Goal: Information Seeking & Learning: Learn about a topic

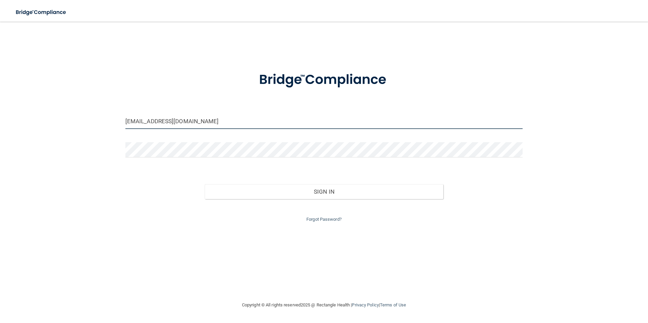
click at [244, 126] on input "jemima.mustacrdh@southpasadenadentistry.com" at bounding box center [324, 121] width 398 height 15
click at [314, 127] on input "jemima.mustacrdh@southpasadenadentistry.com" at bounding box center [324, 121] width 398 height 15
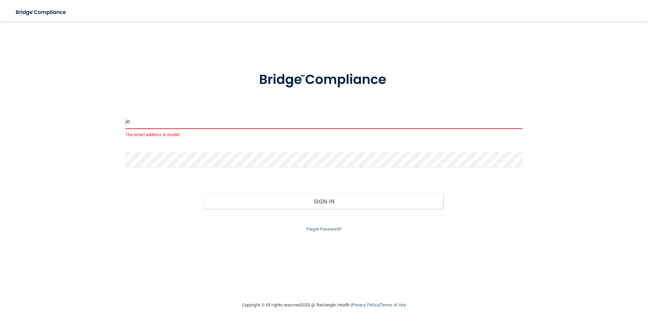
type input "j"
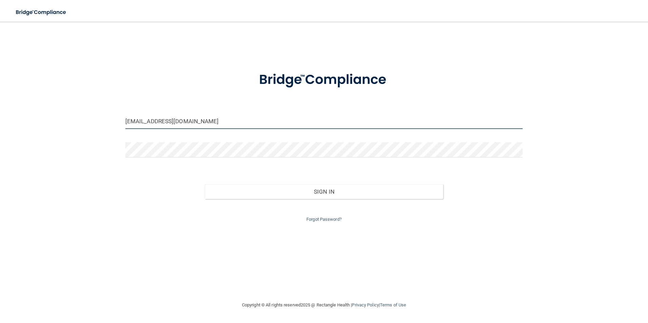
type input "[EMAIL_ADDRESS][DOMAIN_NAME]"
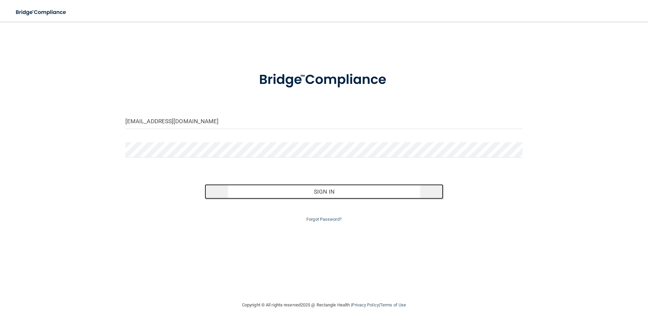
click at [305, 195] on button "Sign In" at bounding box center [324, 191] width 239 height 15
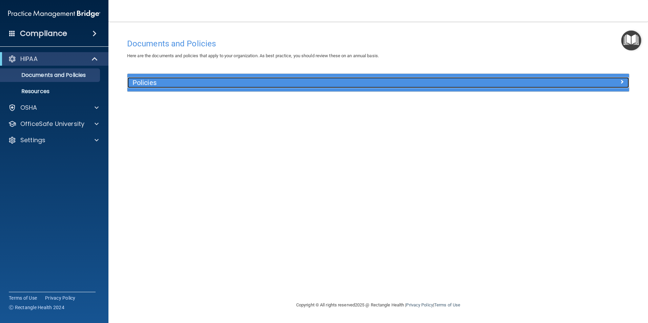
click at [158, 83] on h5 "Policies" at bounding box center [316, 82] width 366 height 7
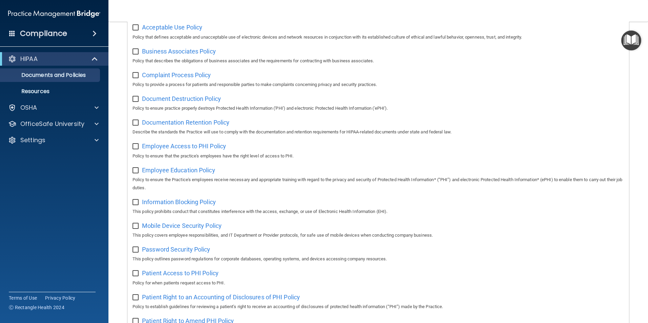
scroll to position [102, 0]
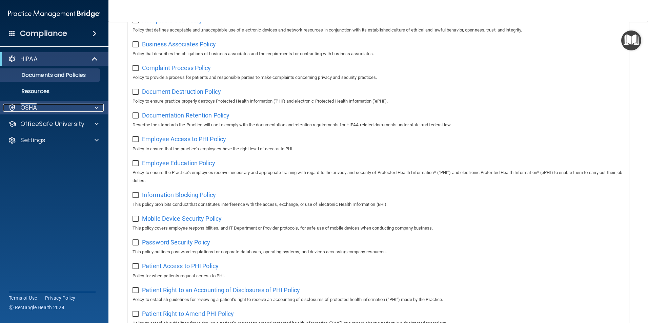
click at [36, 111] on p "OSHA" at bounding box center [28, 108] width 17 height 8
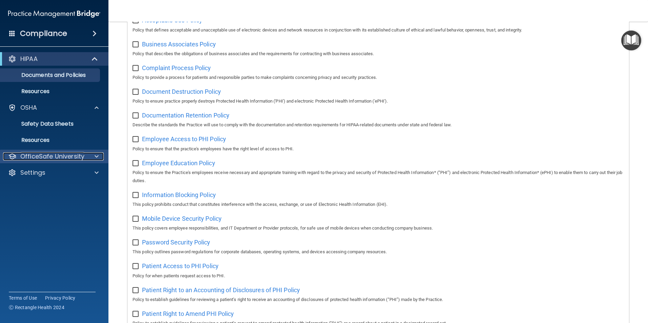
click at [41, 153] on p "OfficeSafe University" at bounding box center [52, 157] width 64 height 8
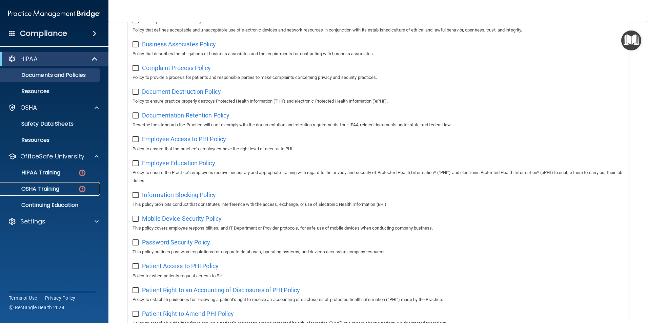
click at [49, 187] on p "OSHA Training" at bounding box center [31, 189] width 55 height 7
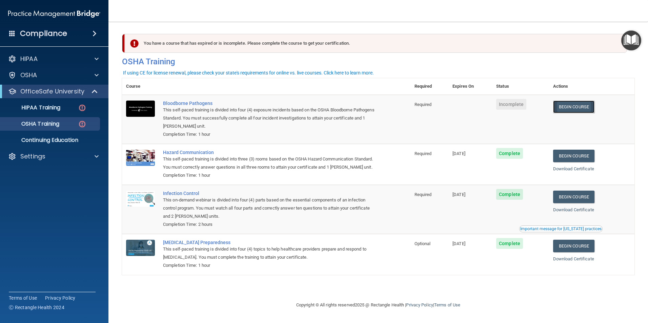
click at [570, 109] on link "Begin Course" at bounding box center [573, 107] width 41 height 13
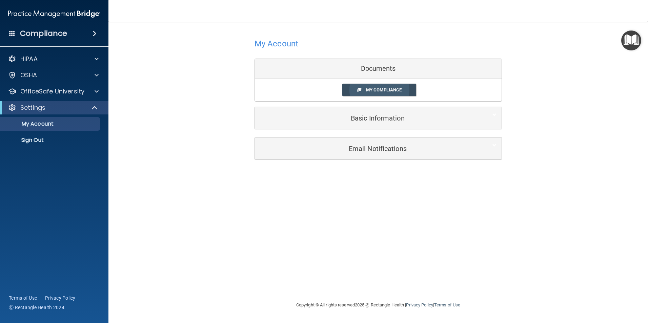
click at [372, 88] on span "My Compliance" at bounding box center [384, 89] width 36 height 5
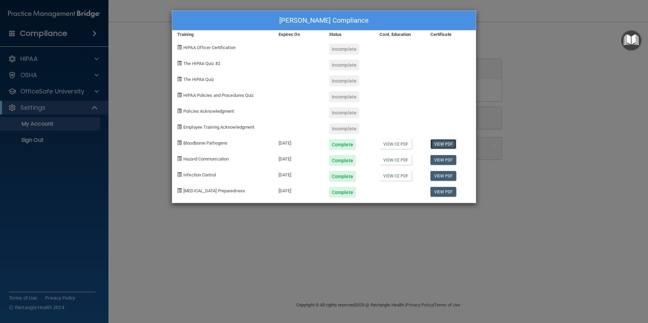
click at [438, 144] on link "View PDF" at bounding box center [444, 144] width 26 height 10
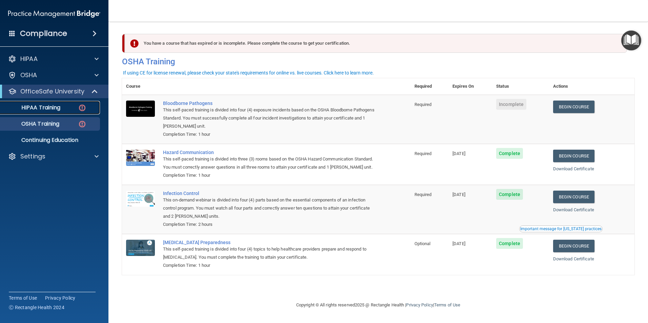
click at [76, 108] on div "HIPAA Training" at bounding box center [50, 107] width 93 height 7
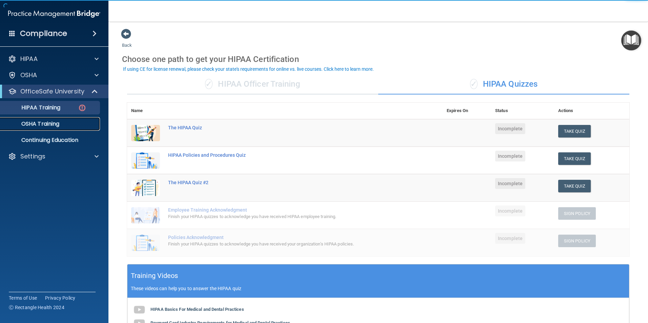
click at [46, 118] on link "OSHA Training" at bounding box center [46, 124] width 107 height 14
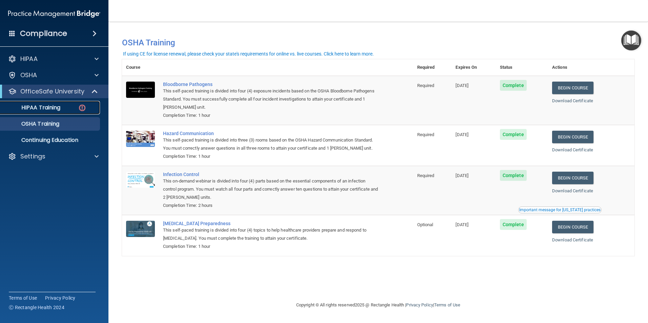
click at [49, 101] on link "HIPAA Training" at bounding box center [46, 108] width 107 height 14
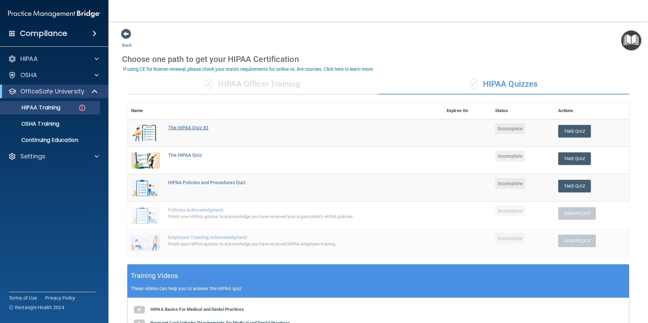
click at [204, 131] on div "The HIPAA Quiz #2" at bounding box center [288, 127] width 241 height 5
click at [564, 128] on button "Take Quiz" at bounding box center [574, 131] width 33 height 13
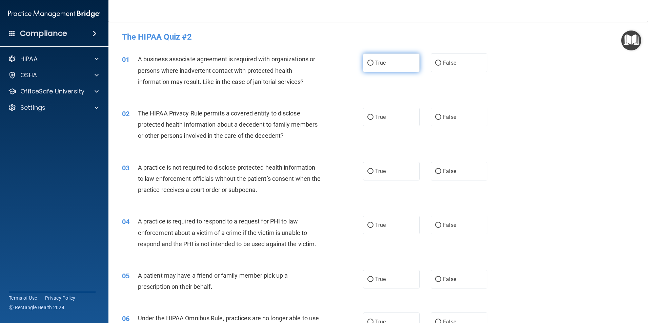
click at [371, 59] on label "True" at bounding box center [391, 63] width 57 height 19
click at [371, 61] on input "True" at bounding box center [370, 63] width 6 height 5
radio input "true"
click at [370, 116] on input "True" at bounding box center [370, 117] width 6 height 5
radio input "true"
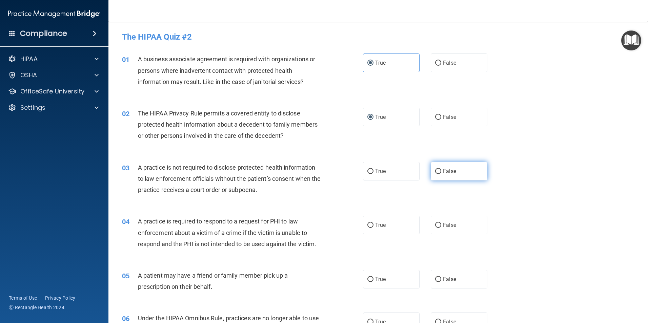
click at [435, 172] on input "False" at bounding box center [438, 171] width 6 height 5
radio input "true"
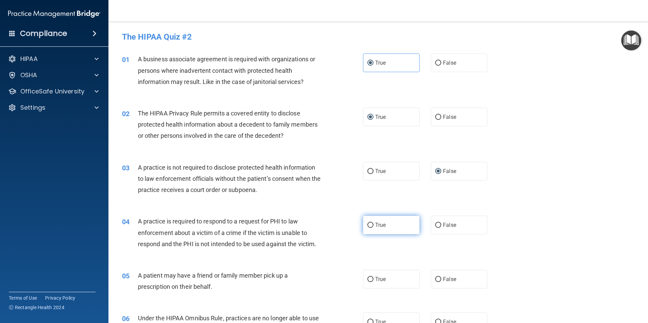
click at [371, 225] on input "True" at bounding box center [370, 225] width 6 height 5
radio input "true"
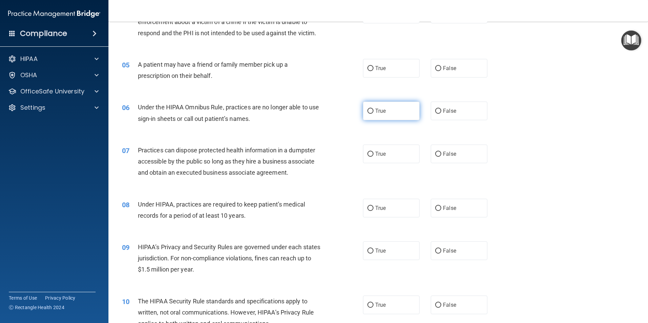
scroll to position [203, 0]
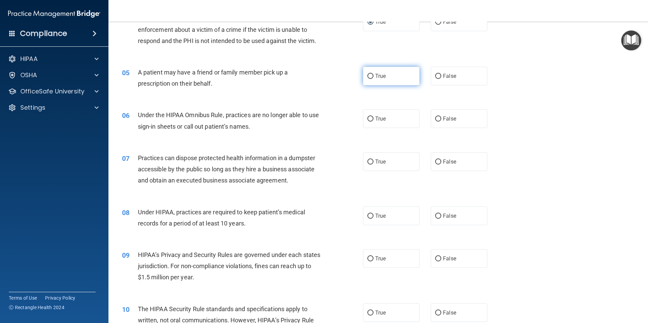
click at [370, 74] on input "True" at bounding box center [370, 76] width 6 height 5
radio input "true"
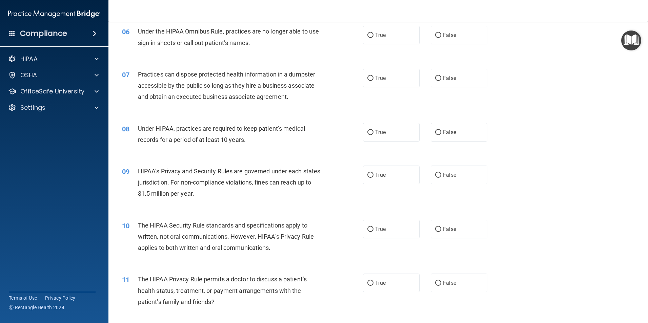
scroll to position [271, 0]
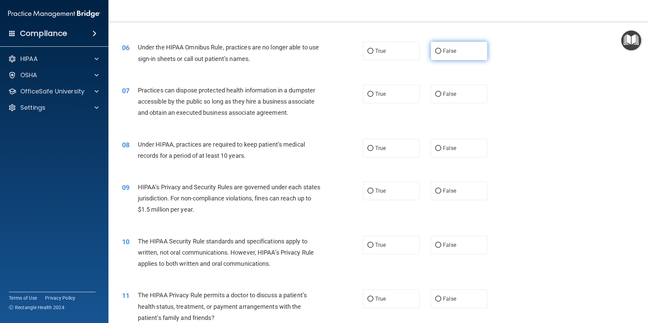
click at [439, 53] on label "False" at bounding box center [459, 51] width 57 height 19
click at [439, 53] on input "False" at bounding box center [438, 51] width 6 height 5
radio input "true"
click at [433, 89] on label "False" at bounding box center [459, 94] width 57 height 19
click at [435, 92] on input "False" at bounding box center [438, 94] width 6 height 5
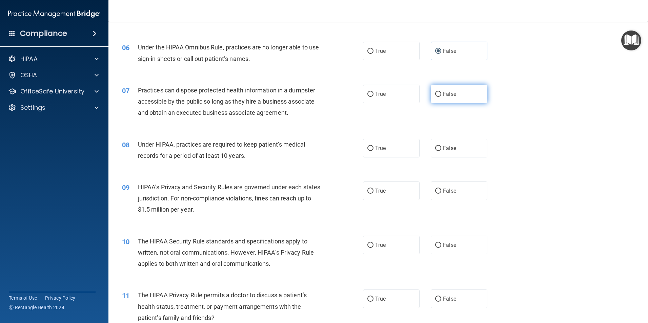
radio input "true"
click at [438, 146] on label "False" at bounding box center [459, 148] width 57 height 19
click at [438, 146] on input "False" at bounding box center [438, 148] width 6 height 5
radio input "true"
click at [435, 150] on input "False" at bounding box center [438, 148] width 6 height 5
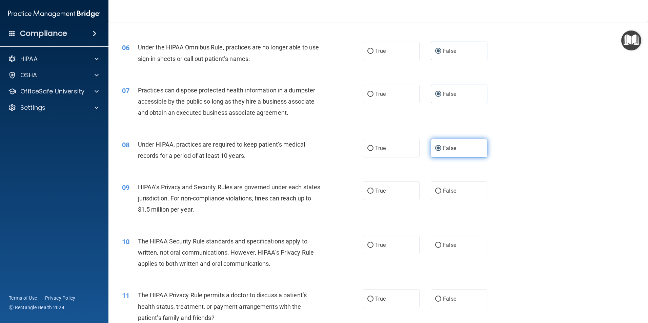
click at [435, 148] on input "False" at bounding box center [438, 148] width 6 height 5
click at [363, 147] on label "True" at bounding box center [391, 148] width 57 height 19
click at [367, 147] on input "True" at bounding box center [370, 148] width 6 height 5
radio input "true"
radio input "false"
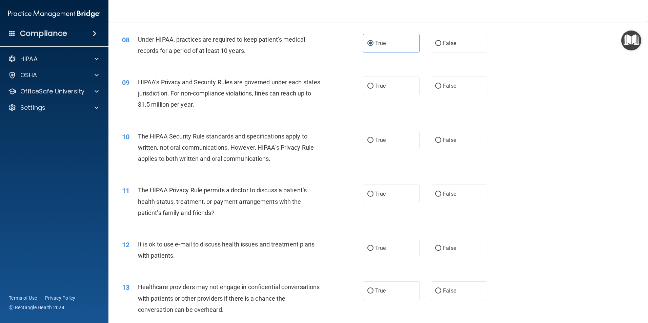
scroll to position [407, 0]
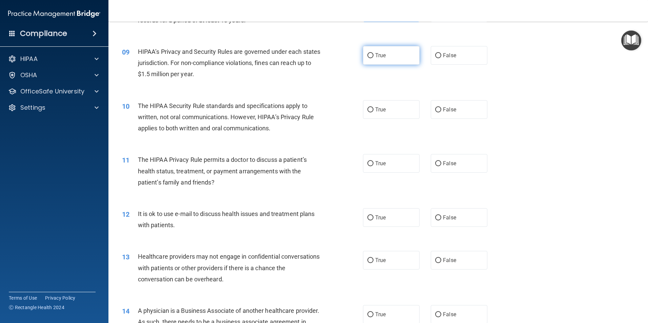
click at [367, 57] on input "True" at bounding box center [370, 55] width 6 height 5
radio input "true"
click at [368, 111] on input "True" at bounding box center [370, 109] width 6 height 5
radio input "true"
click at [436, 110] on input "False" at bounding box center [438, 109] width 6 height 5
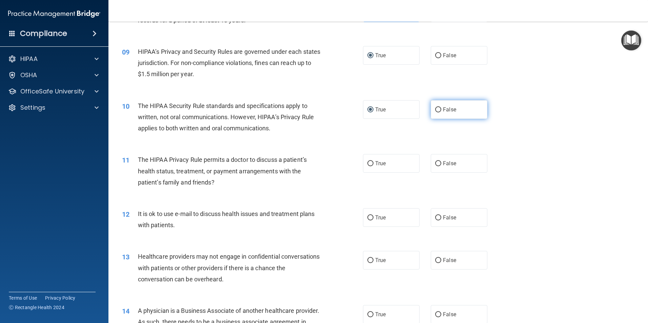
radio input "true"
radio input "false"
click at [372, 163] on label "True" at bounding box center [391, 163] width 57 height 19
click at [372, 163] on input "True" at bounding box center [370, 163] width 6 height 5
radio input "true"
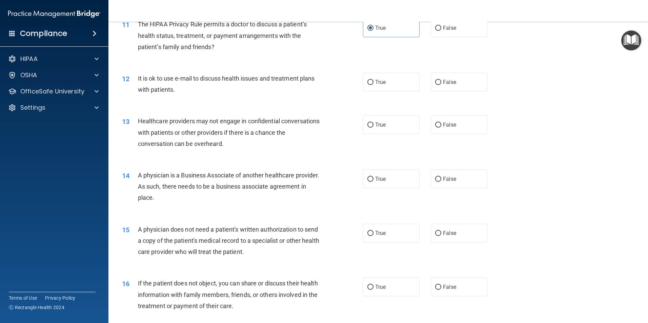
scroll to position [576, 0]
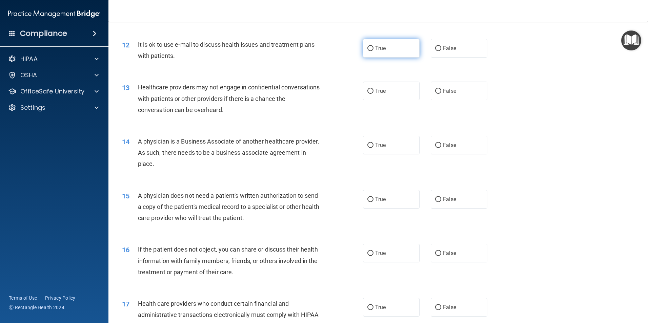
click at [369, 46] on input "True" at bounding box center [370, 48] width 6 height 5
radio input "true"
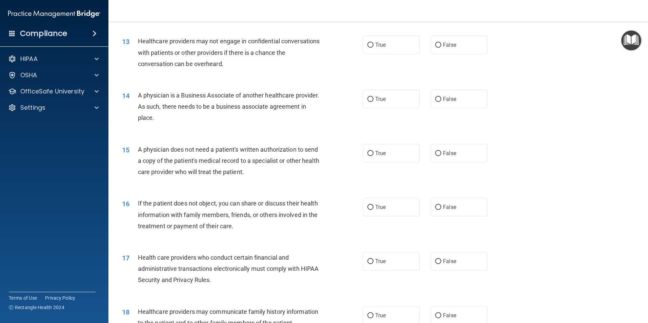
scroll to position [610, 0]
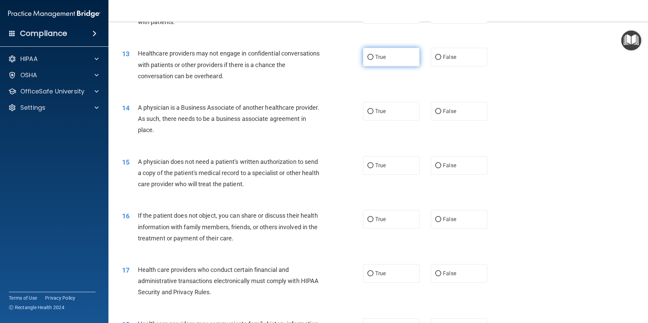
click at [368, 55] on input "True" at bounding box center [370, 57] width 6 height 5
radio input "true"
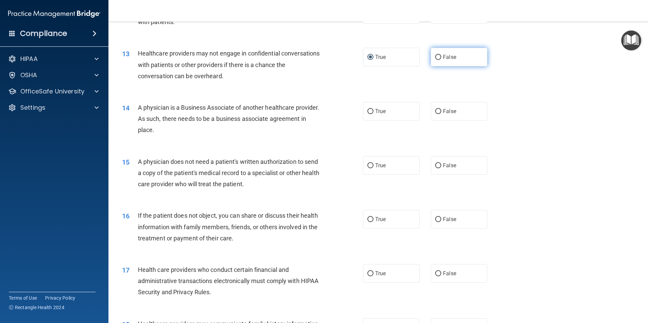
click at [436, 55] on input "False" at bounding box center [438, 57] width 6 height 5
radio input "true"
radio input "false"
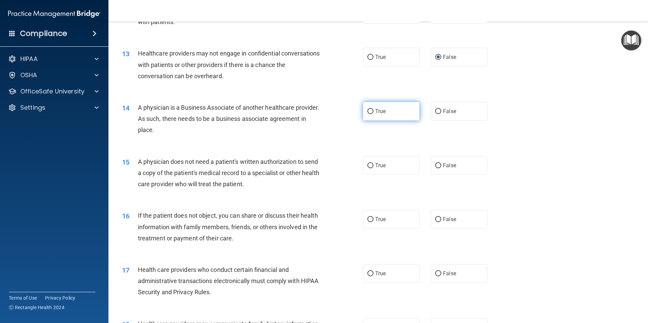
click at [376, 111] on span "True" at bounding box center [380, 111] width 11 height 6
click at [374, 111] on input "True" at bounding box center [370, 111] width 6 height 5
radio input "true"
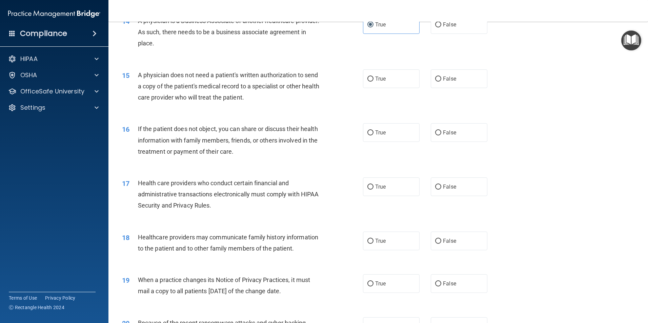
scroll to position [678, 0]
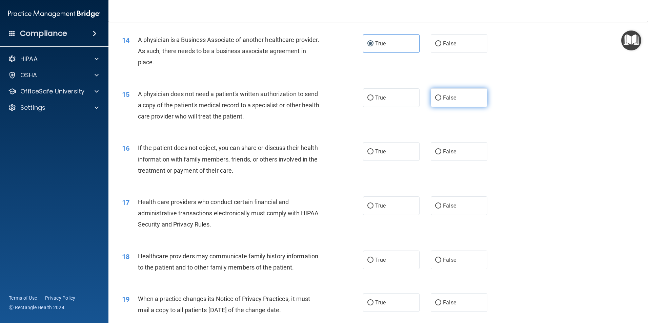
click at [435, 97] on input "False" at bounding box center [438, 98] width 6 height 5
radio input "true"
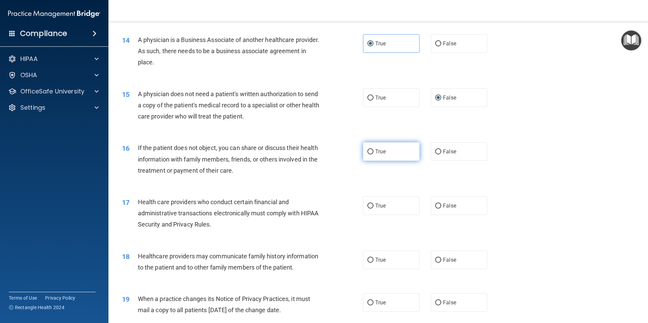
click at [363, 149] on label "True" at bounding box center [391, 151] width 57 height 19
click at [367, 150] on input "True" at bounding box center [370, 152] width 6 height 5
radio input "true"
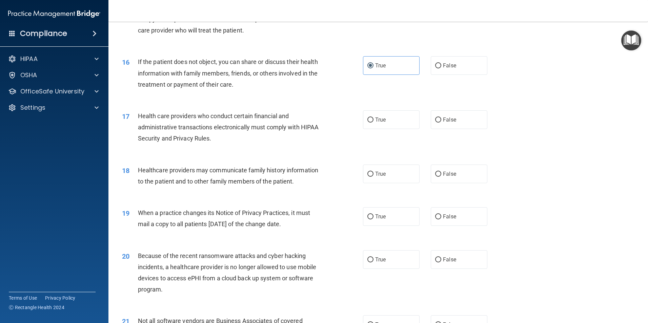
scroll to position [780, 0]
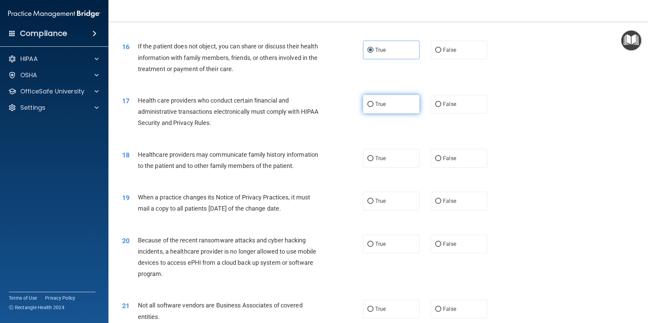
click at [367, 107] on input "True" at bounding box center [370, 104] width 6 height 5
radio input "true"
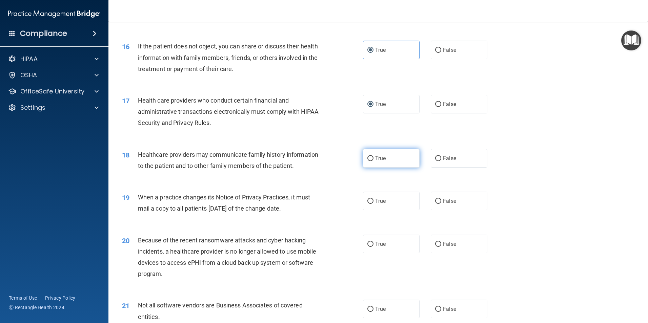
click at [369, 157] on input "True" at bounding box center [370, 158] width 6 height 5
radio input "true"
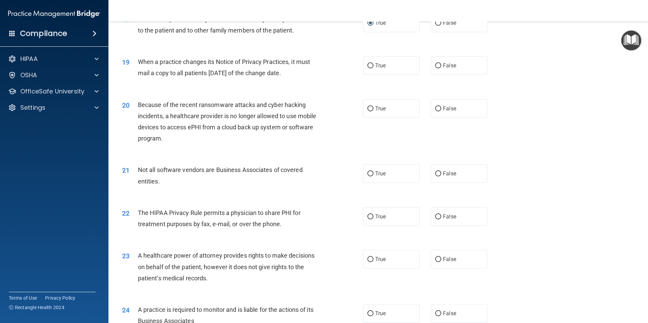
scroll to position [881, 0]
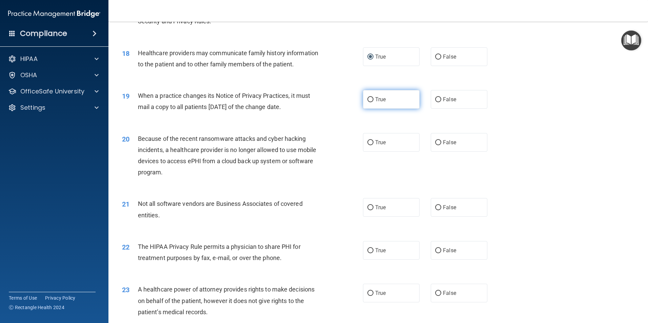
click at [367, 98] on input "True" at bounding box center [370, 99] width 6 height 5
radio input "true"
click at [371, 141] on label "True" at bounding box center [391, 142] width 57 height 19
click at [371, 141] on input "True" at bounding box center [370, 142] width 6 height 5
radio input "true"
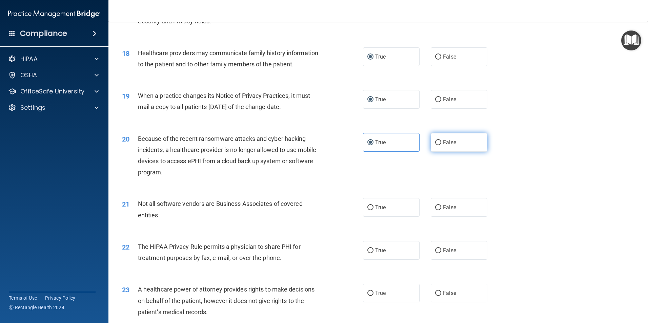
click at [435, 143] on input "False" at bounding box center [438, 142] width 6 height 5
radio input "true"
radio input "false"
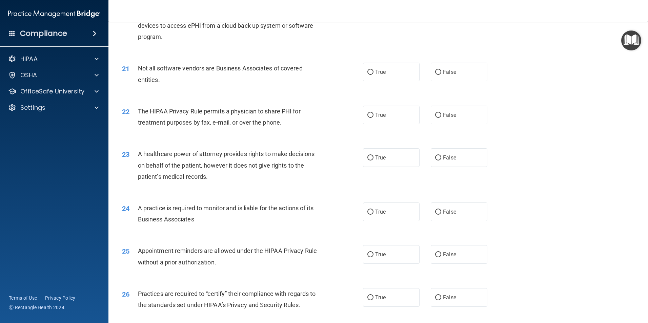
scroll to position [1051, 0]
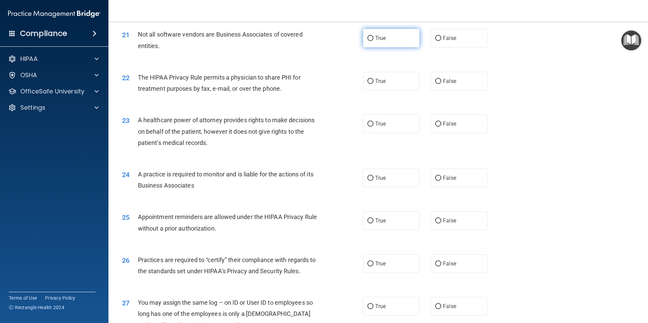
click at [371, 41] on label "True" at bounding box center [391, 38] width 57 height 19
click at [371, 41] on input "True" at bounding box center [370, 38] width 6 height 5
radio input "true"
click at [367, 78] on label "True" at bounding box center [391, 81] width 57 height 19
click at [367, 79] on input "True" at bounding box center [370, 81] width 6 height 5
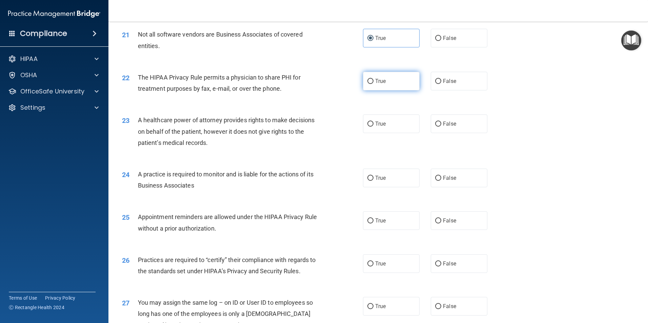
radio input "true"
click at [367, 128] on label "True" at bounding box center [391, 124] width 57 height 19
click at [367, 127] on input "True" at bounding box center [370, 124] width 6 height 5
radio input "true"
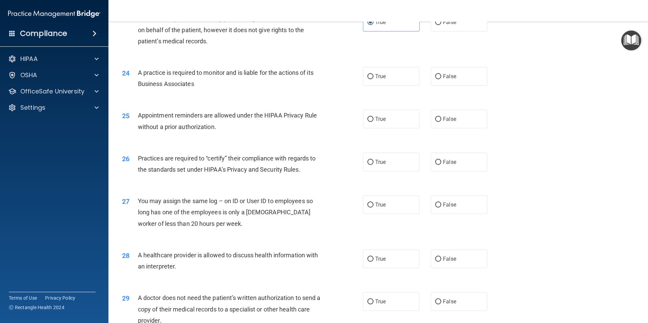
scroll to position [1187, 0]
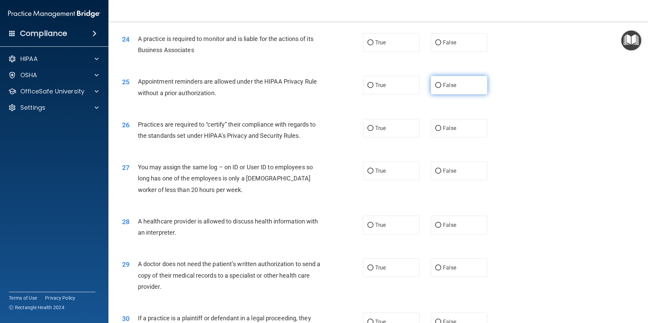
click at [435, 85] on input "False" at bounding box center [438, 85] width 6 height 5
radio input "true"
click at [369, 83] on input "True" at bounding box center [370, 85] width 6 height 5
radio input "true"
radio input "false"
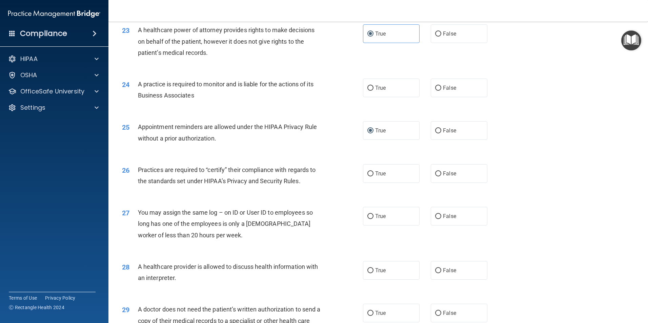
scroll to position [1153, 0]
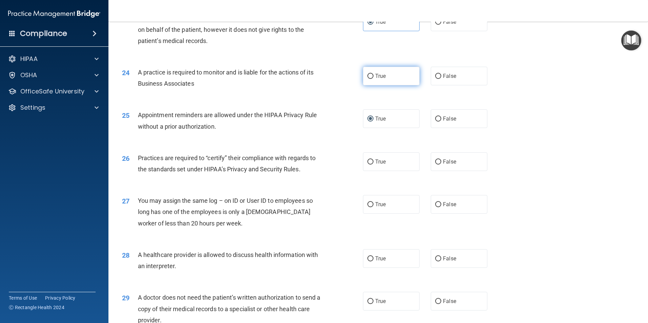
click at [367, 74] on input "True" at bounding box center [370, 76] width 6 height 5
radio input "true"
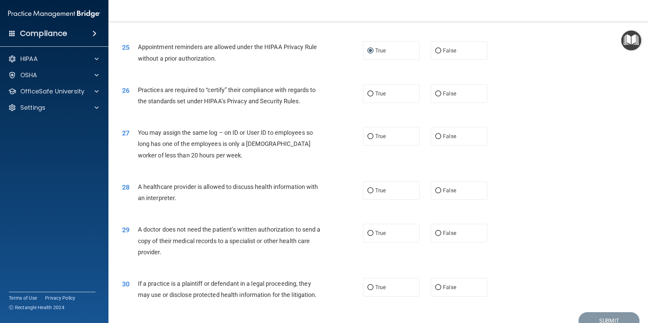
scroll to position [1255, 0]
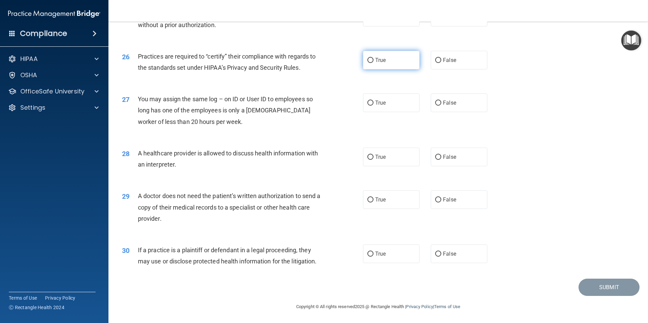
click at [375, 60] on span "True" at bounding box center [380, 60] width 11 height 6
click at [373, 60] on input "True" at bounding box center [370, 60] width 6 height 5
radio input "true"
click at [375, 100] on span "True" at bounding box center [380, 103] width 11 height 6
click at [374, 101] on input "True" at bounding box center [370, 103] width 6 height 5
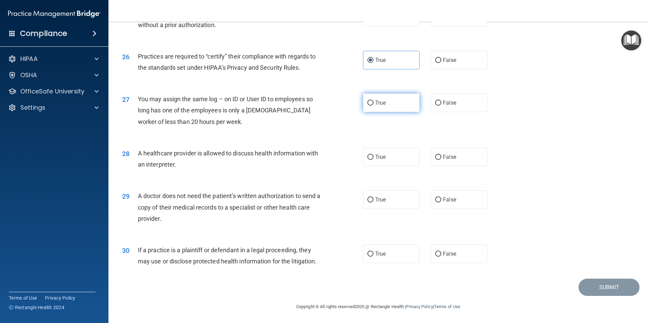
radio input "true"
click at [436, 163] on label "False" at bounding box center [459, 157] width 57 height 19
click at [436, 160] on input "False" at bounding box center [438, 157] width 6 height 5
radio input "true"
click at [376, 157] on span "True" at bounding box center [380, 157] width 11 height 6
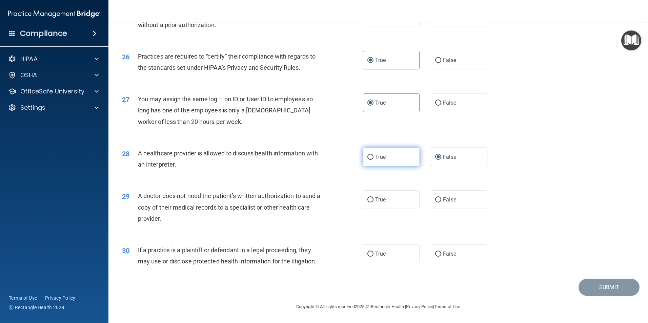
click at [374, 157] on input "True" at bounding box center [370, 157] width 6 height 5
radio input "true"
radio input "false"
click at [368, 199] on input "True" at bounding box center [370, 200] width 6 height 5
radio input "true"
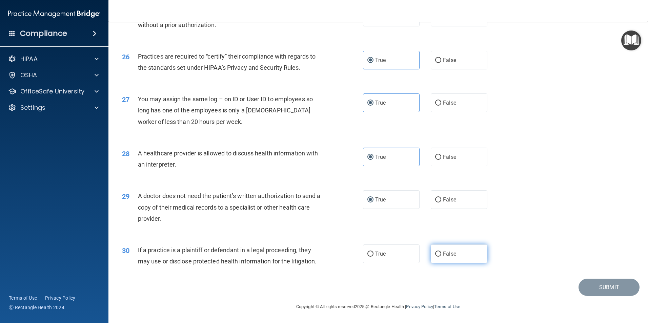
click at [436, 258] on label "False" at bounding box center [459, 254] width 57 height 19
click at [436, 257] on input "False" at bounding box center [438, 254] width 6 height 5
radio input "true"
click at [604, 288] on button "Submit" at bounding box center [609, 287] width 61 height 17
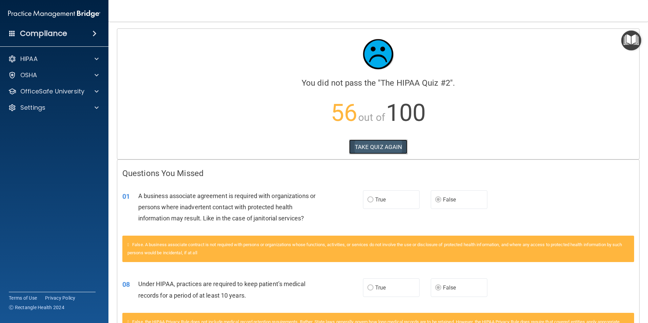
click at [382, 141] on button "TAKE QUIZ AGAIN" at bounding box center [378, 147] width 59 height 15
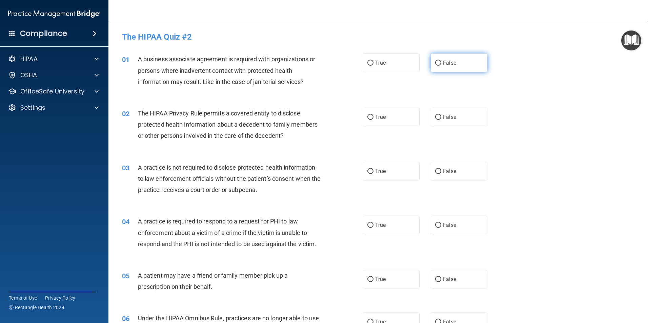
click at [438, 63] on input "False" at bounding box center [438, 63] width 6 height 5
radio input "true"
click at [363, 119] on label "True" at bounding box center [391, 117] width 57 height 19
click at [367, 119] on input "True" at bounding box center [370, 117] width 6 height 5
radio input "true"
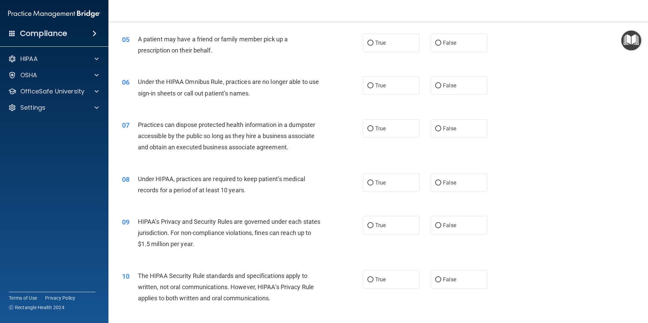
scroll to position [237, 0]
click at [435, 182] on input "False" at bounding box center [438, 182] width 6 height 5
radio input "true"
click at [435, 227] on input "False" at bounding box center [438, 225] width 6 height 5
radio input "true"
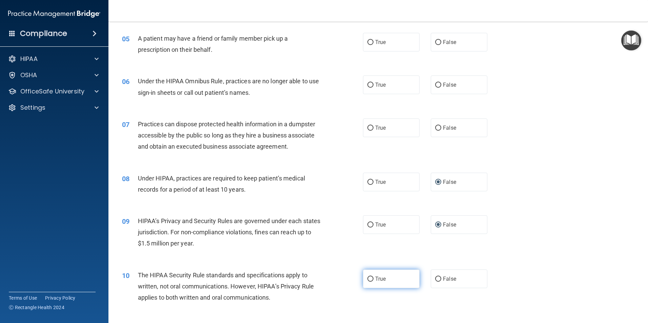
click at [370, 278] on input "True" at bounding box center [370, 279] width 6 height 5
radio input "true"
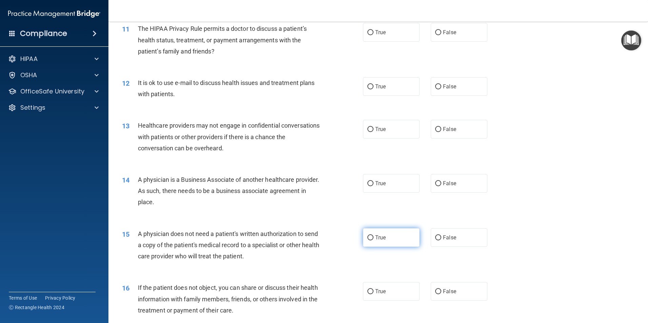
scroll to position [542, 0]
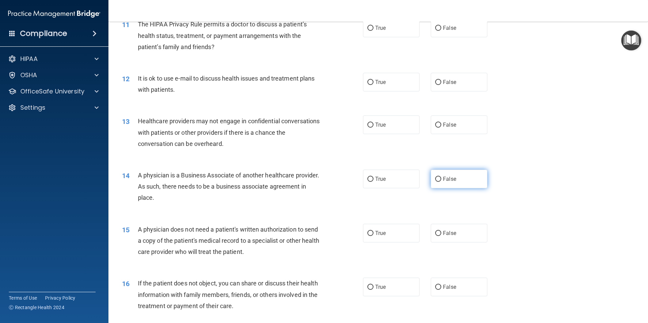
click at [433, 184] on label "False" at bounding box center [459, 179] width 57 height 19
click at [435, 182] on input "False" at bounding box center [438, 179] width 6 height 5
radio input "true"
click at [368, 233] on input "True" at bounding box center [370, 233] width 6 height 5
radio input "true"
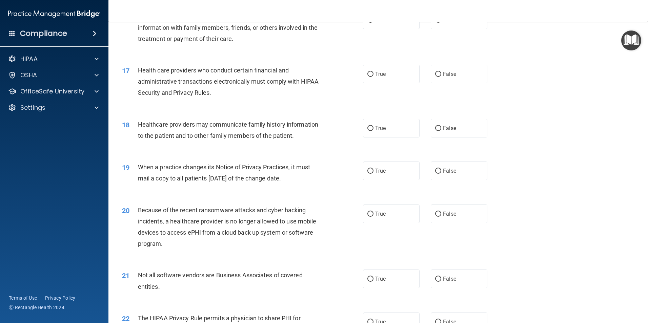
scroll to position [814, 0]
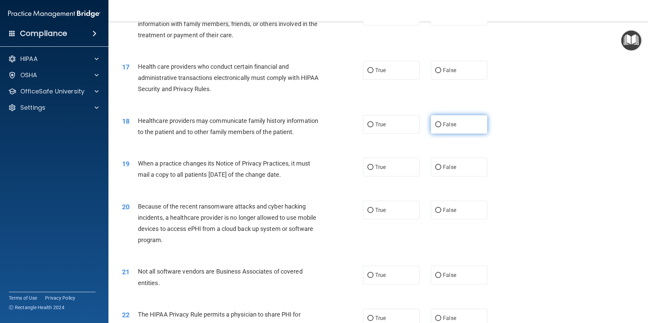
click at [435, 125] on input "False" at bounding box center [438, 124] width 6 height 5
radio input "true"
click at [435, 170] on input "False" at bounding box center [438, 167] width 6 height 5
radio input "true"
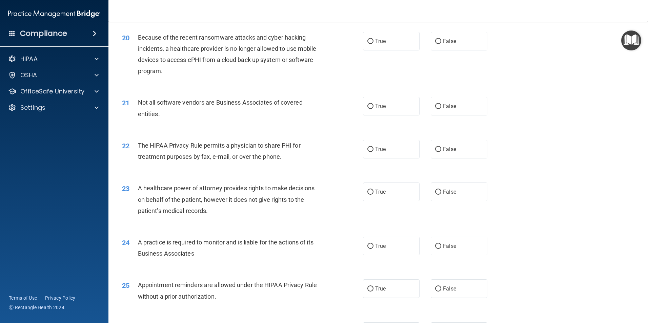
scroll to position [983, 0]
click at [443, 194] on span "False" at bounding box center [449, 191] width 13 height 6
click at [440, 194] on input "False" at bounding box center [438, 192] width 6 height 5
radio input "true"
click at [439, 248] on label "False" at bounding box center [459, 246] width 57 height 19
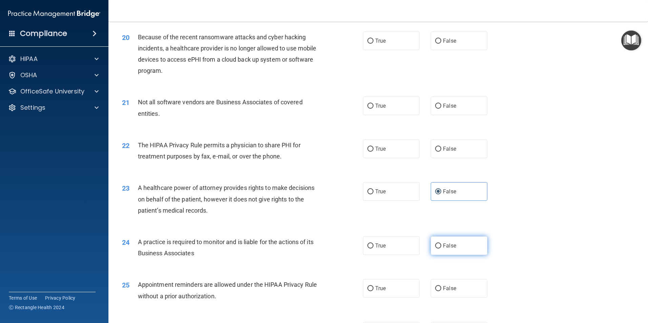
click at [439, 248] on input "False" at bounding box center [438, 246] width 6 height 5
radio input "true"
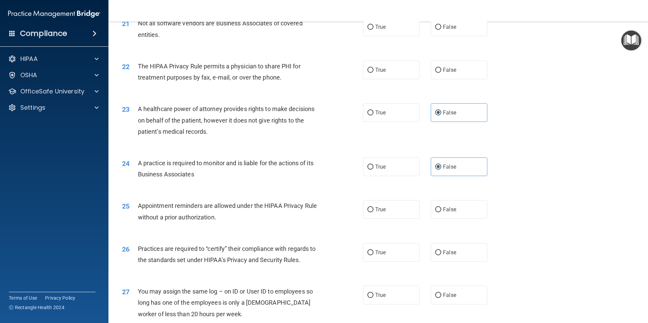
scroll to position [1119, 0]
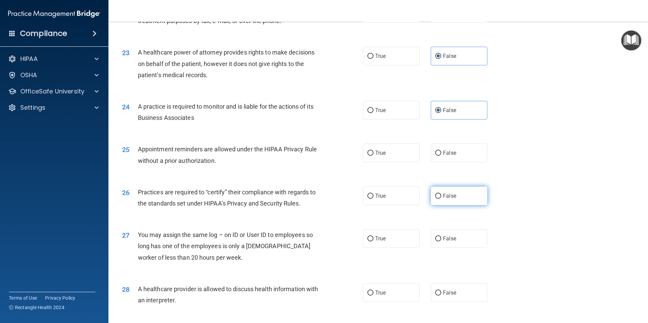
click at [437, 197] on input "False" at bounding box center [438, 196] width 6 height 5
radio input "true"
click at [439, 238] on label "False" at bounding box center [459, 239] width 57 height 19
click at [439, 238] on input "False" at bounding box center [438, 239] width 6 height 5
radio input "true"
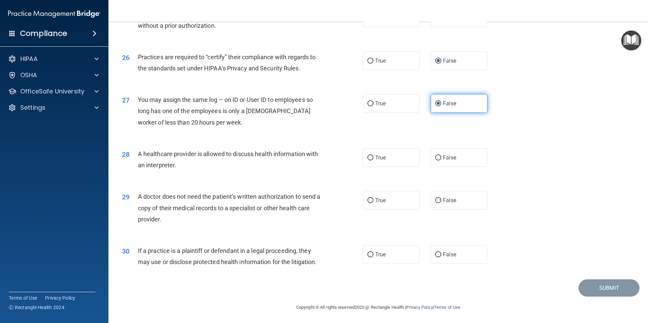
scroll to position [1255, 0]
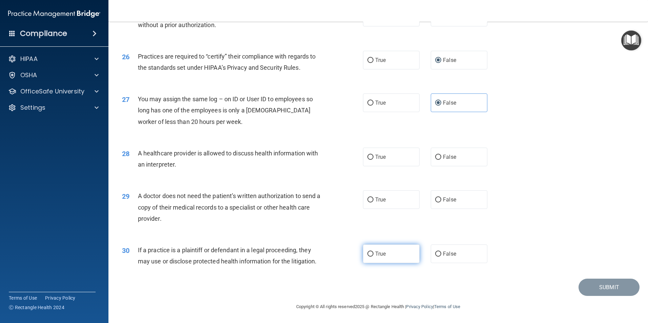
click at [367, 253] on input "True" at bounding box center [370, 254] width 6 height 5
radio input "true"
click at [368, 157] on input "True" at bounding box center [370, 157] width 6 height 5
radio input "true"
click at [368, 200] on input "True" at bounding box center [370, 200] width 6 height 5
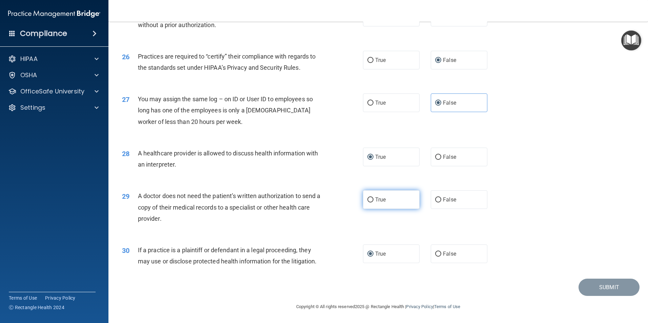
radio input "true"
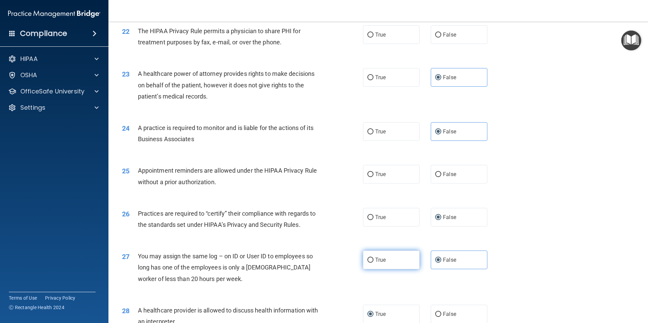
scroll to position [1085, 0]
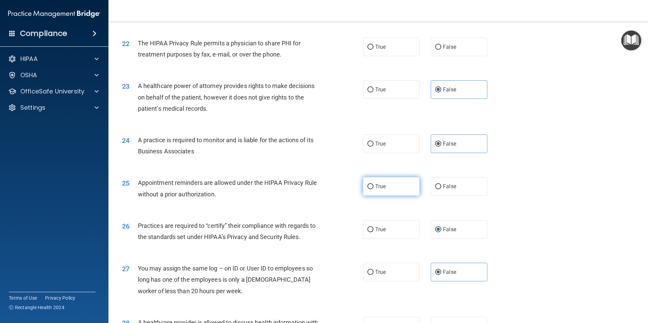
click at [363, 186] on label "True" at bounding box center [391, 186] width 57 height 19
click at [367, 186] on input "True" at bounding box center [370, 186] width 6 height 5
radio input "true"
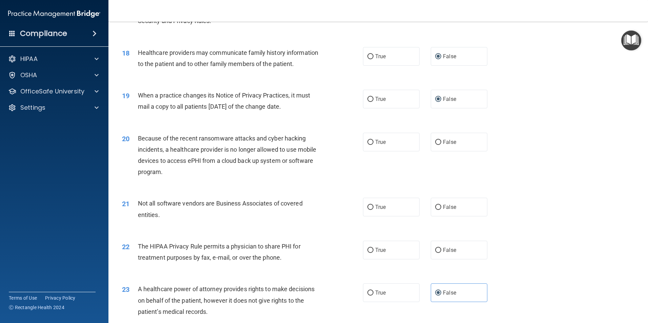
scroll to position [848, 0]
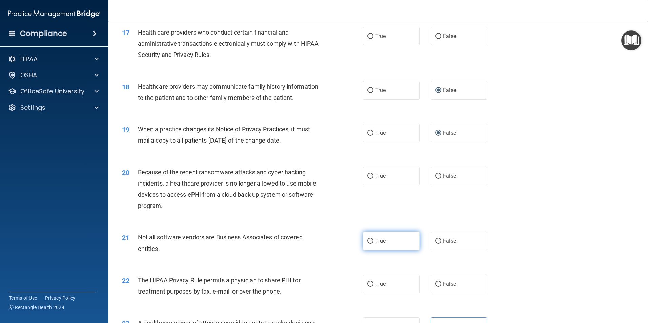
click at [367, 239] on input "True" at bounding box center [370, 241] width 6 height 5
radio input "true"
click at [435, 180] on label "False" at bounding box center [459, 176] width 57 height 19
click at [435, 179] on input "False" at bounding box center [438, 176] width 6 height 5
radio input "true"
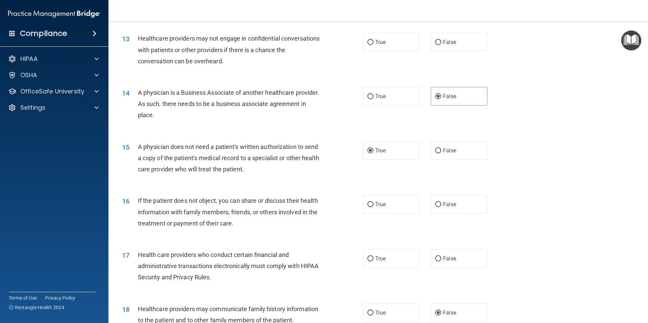
scroll to position [611, 0]
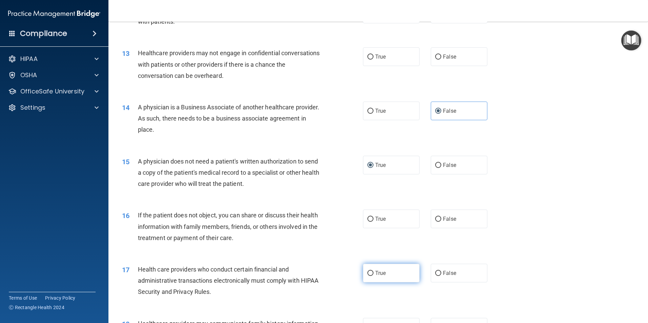
click at [366, 277] on label "True" at bounding box center [391, 273] width 57 height 19
click at [367, 276] on input "True" at bounding box center [370, 273] width 6 height 5
radio input "true"
click at [367, 218] on input "True" at bounding box center [370, 219] width 6 height 5
radio input "true"
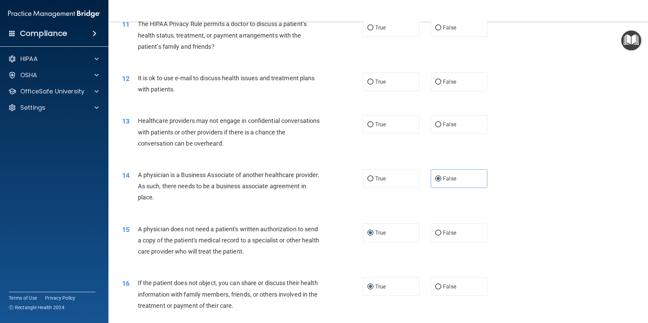
scroll to position [509, 0]
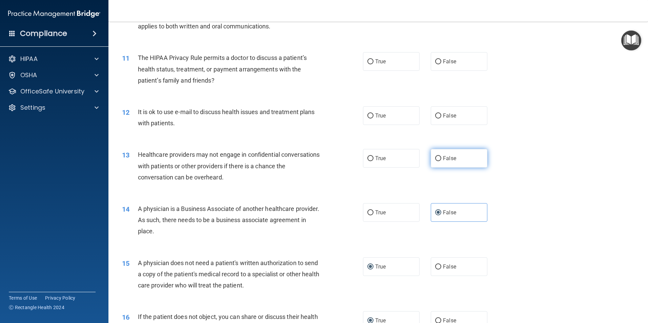
click at [437, 155] on label "False" at bounding box center [459, 158] width 57 height 19
click at [437, 156] on input "False" at bounding box center [438, 158] width 6 height 5
radio input "true"
click at [378, 63] on span "True" at bounding box center [380, 61] width 11 height 6
click at [374, 63] on input "True" at bounding box center [370, 61] width 6 height 5
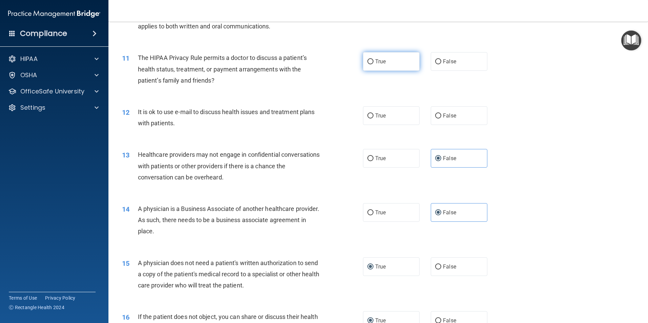
radio input "true"
click at [363, 112] on label "True" at bounding box center [391, 115] width 57 height 19
click at [367, 114] on input "True" at bounding box center [370, 116] width 6 height 5
radio input "true"
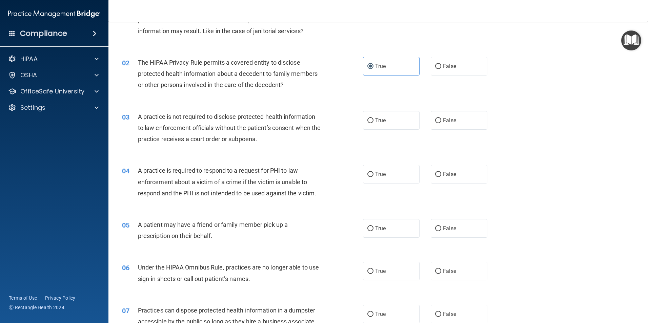
scroll to position [102, 0]
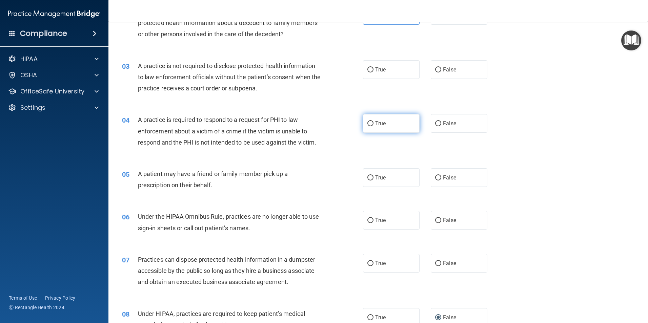
click at [368, 120] on label "True" at bounding box center [391, 123] width 57 height 19
click at [368, 121] on input "True" at bounding box center [370, 123] width 6 height 5
radio input "true"
click at [369, 171] on label "True" at bounding box center [391, 177] width 57 height 19
click at [369, 176] on input "True" at bounding box center [370, 178] width 6 height 5
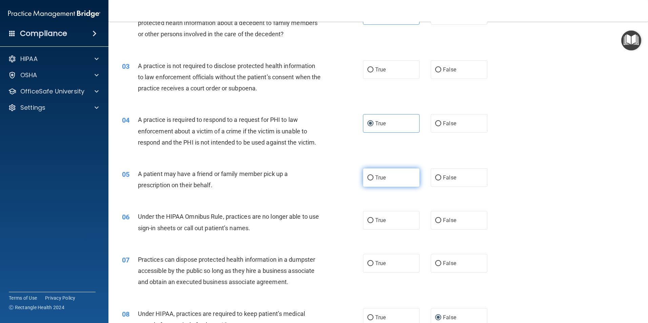
radio input "true"
click at [372, 226] on label "True" at bounding box center [391, 220] width 57 height 19
click at [372, 223] on input "True" at bounding box center [370, 220] width 6 height 5
radio input "true"
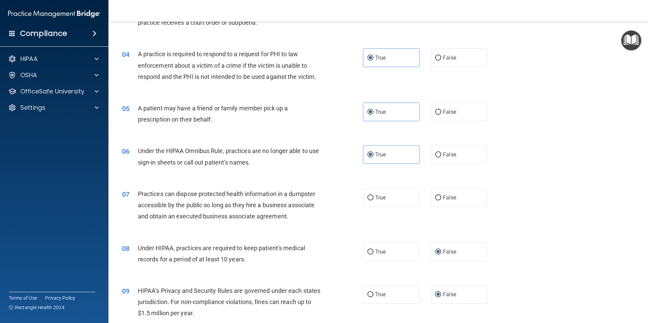
scroll to position [170, 0]
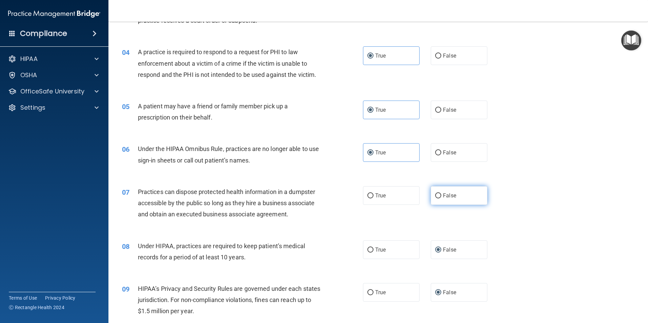
click at [446, 196] on span "False" at bounding box center [449, 196] width 13 height 6
click at [441, 196] on input "False" at bounding box center [438, 196] width 6 height 5
radio input "true"
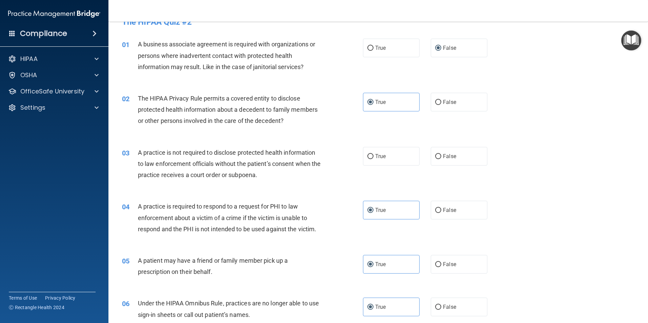
scroll to position [0, 0]
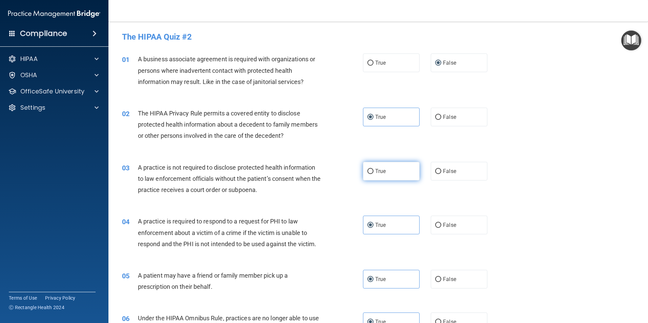
click at [377, 164] on label "True" at bounding box center [391, 171] width 57 height 19
click at [374, 169] on input "True" at bounding box center [370, 171] width 6 height 5
radio input "true"
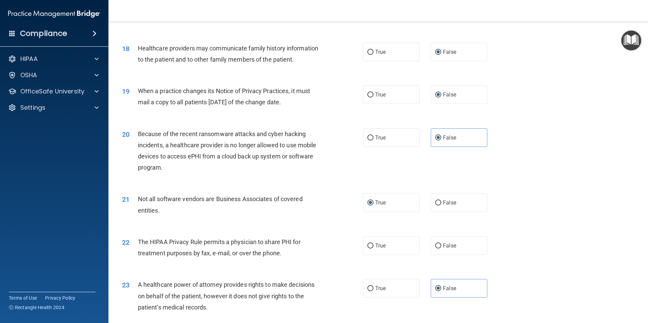
scroll to position [915, 0]
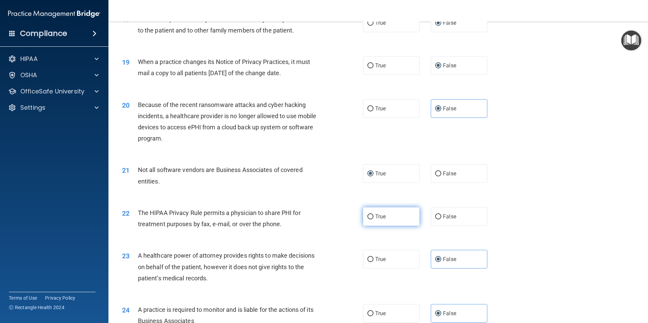
click at [377, 217] on span "True" at bounding box center [380, 217] width 11 height 6
click at [374, 217] on input "True" at bounding box center [370, 217] width 6 height 5
radio input "true"
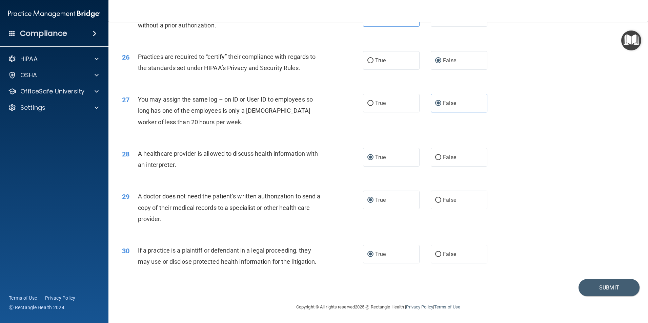
scroll to position [1255, 0]
click at [604, 293] on button "Submit" at bounding box center [609, 287] width 61 height 17
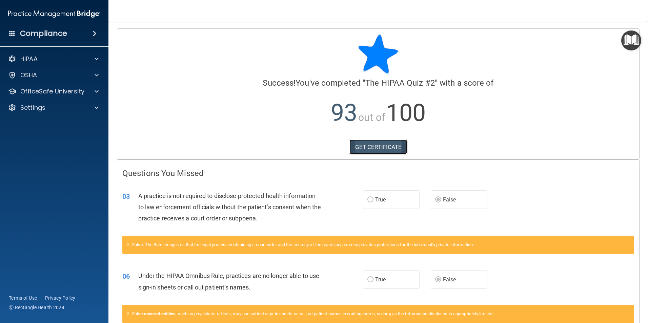
click at [372, 145] on link "GET CERTIFICATE" at bounding box center [379, 147] width 58 height 15
click at [43, 59] on div "HIPAA" at bounding box center [45, 59] width 84 height 8
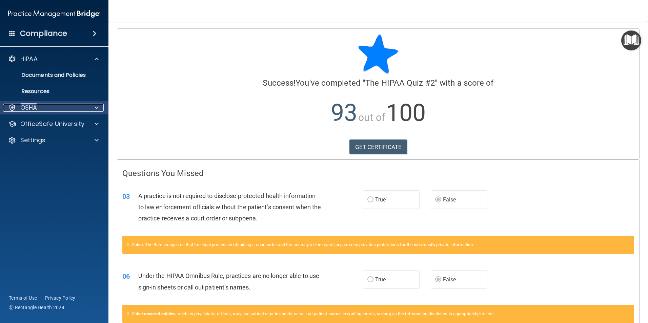
click at [57, 107] on div "OSHA" at bounding box center [45, 108] width 84 height 8
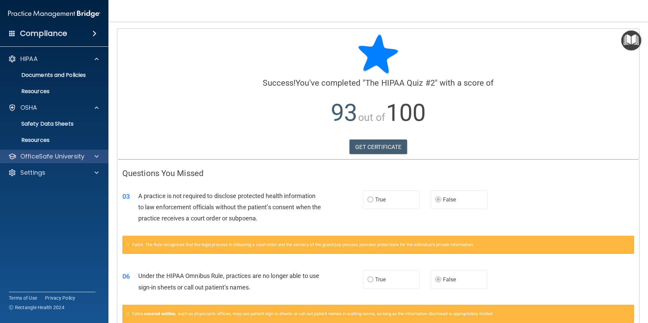
click at [59, 161] on div "OfficeSafe University" at bounding box center [54, 157] width 109 height 14
click at [68, 159] on p "OfficeSafe University" at bounding box center [52, 157] width 64 height 8
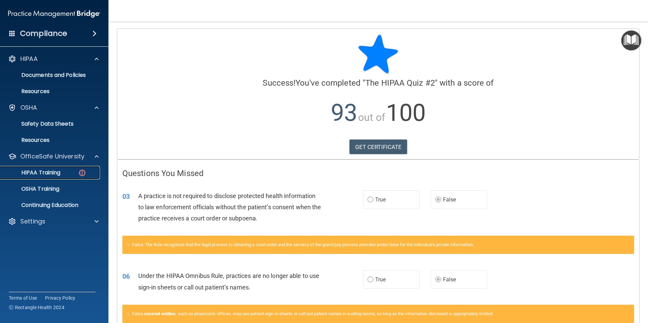
click at [82, 168] on link "HIPAA Training" at bounding box center [46, 173] width 107 height 14
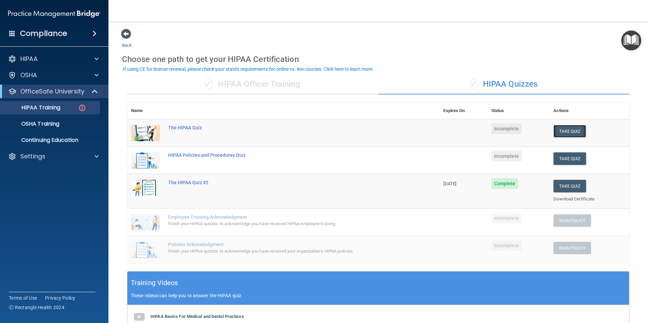
click at [567, 132] on button "Take Quiz" at bounding box center [570, 131] width 33 height 13
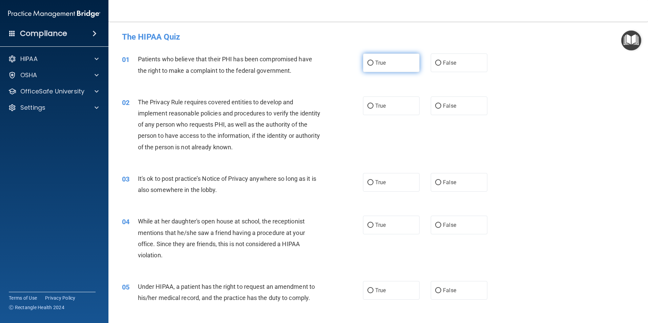
click at [373, 65] on label "True" at bounding box center [391, 63] width 57 height 19
click at [373, 65] on input "True" at bounding box center [370, 63] width 6 height 5
radio input "true"
click at [377, 109] on label "True" at bounding box center [391, 106] width 57 height 19
click at [374, 109] on input "True" at bounding box center [370, 106] width 6 height 5
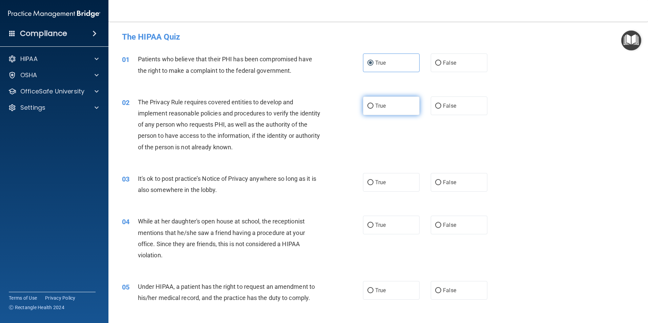
radio input "true"
click at [443, 180] on span "False" at bounding box center [449, 182] width 13 height 6
click at [440, 180] on input "False" at bounding box center [438, 182] width 6 height 5
radio input "true"
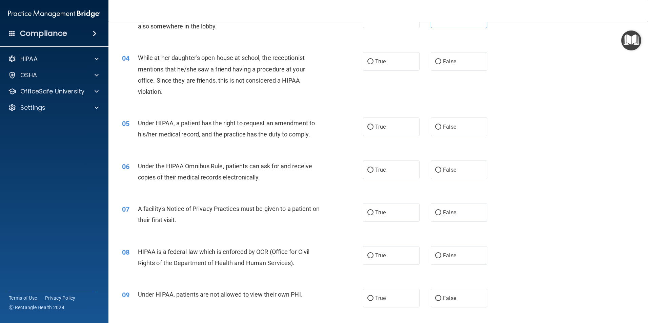
scroll to position [170, 0]
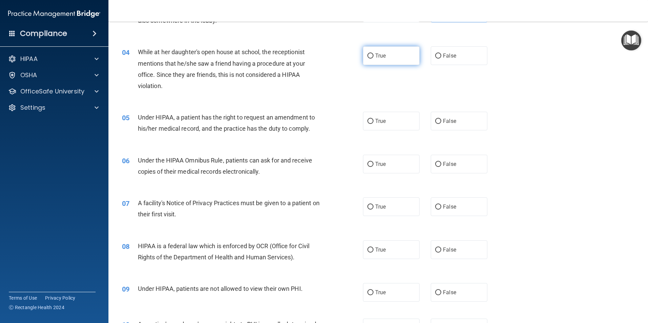
click at [372, 54] on label "True" at bounding box center [391, 55] width 57 height 19
click at [372, 54] on input "True" at bounding box center [370, 56] width 6 height 5
radio input "true"
click at [372, 123] on label "True" at bounding box center [391, 121] width 57 height 19
click at [372, 123] on input "True" at bounding box center [370, 121] width 6 height 5
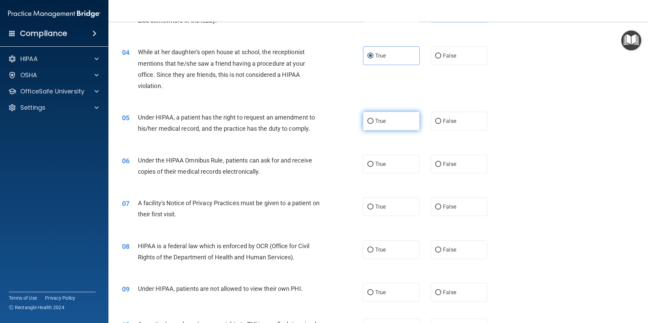
radio input "true"
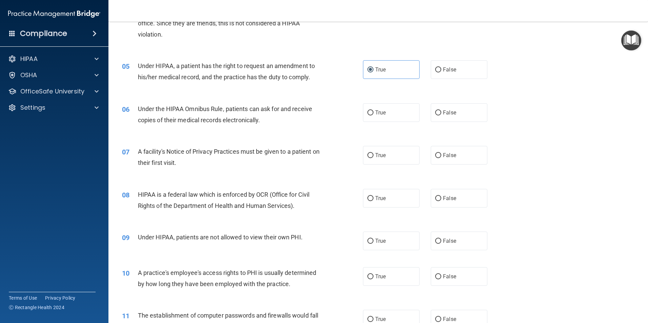
scroll to position [237, 0]
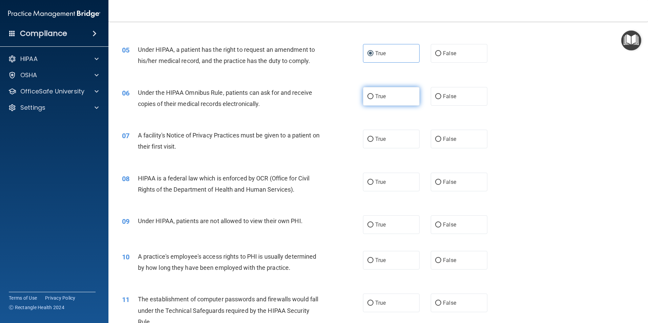
click at [375, 98] on span "True" at bounding box center [380, 96] width 11 height 6
click at [373, 98] on input "True" at bounding box center [370, 96] width 6 height 5
radio input "true"
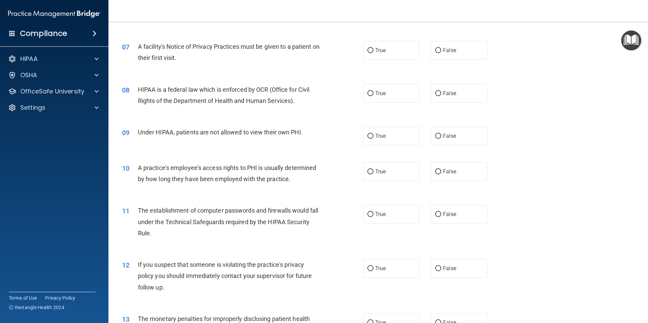
scroll to position [339, 0]
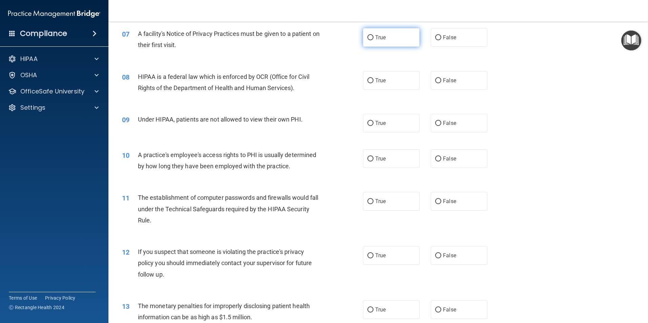
click at [368, 37] on input "True" at bounding box center [370, 37] width 6 height 5
radio input "true"
click at [363, 78] on label "True" at bounding box center [391, 80] width 57 height 19
click at [367, 78] on input "True" at bounding box center [370, 80] width 6 height 5
radio input "true"
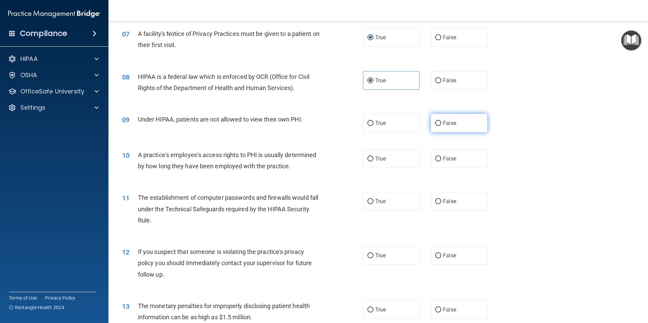
click at [452, 126] on span "False" at bounding box center [449, 123] width 13 height 6
click at [441, 126] on input "False" at bounding box center [438, 123] width 6 height 5
radio input "true"
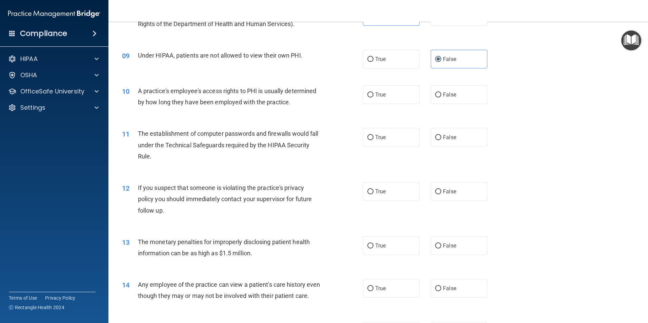
scroll to position [407, 0]
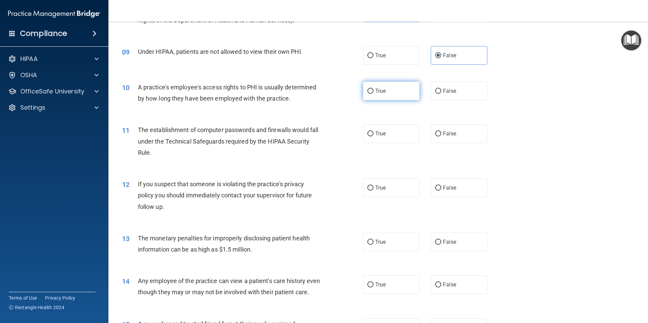
click at [378, 92] on span "True" at bounding box center [380, 91] width 11 height 6
click at [374, 92] on input "True" at bounding box center [370, 91] width 6 height 5
radio input "true"
click at [436, 90] on input "False" at bounding box center [438, 91] width 6 height 5
radio input "true"
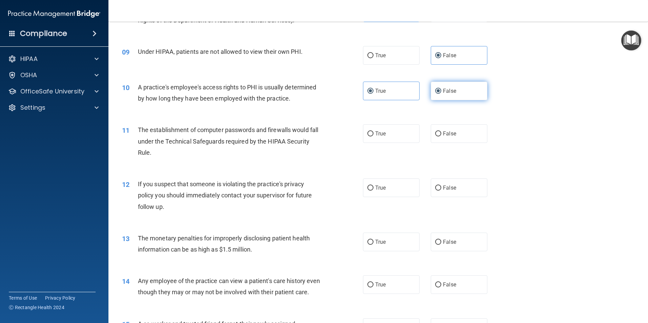
radio input "false"
click at [369, 135] on input "True" at bounding box center [370, 134] width 6 height 5
radio input "true"
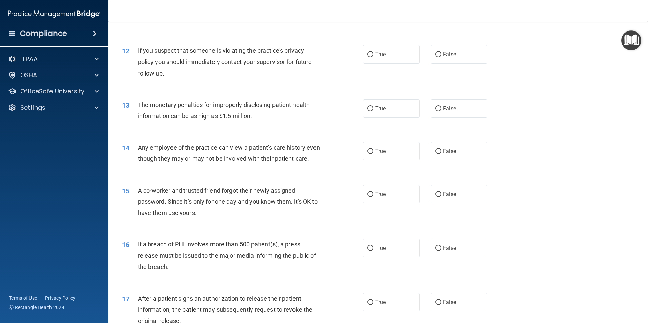
scroll to position [542, 0]
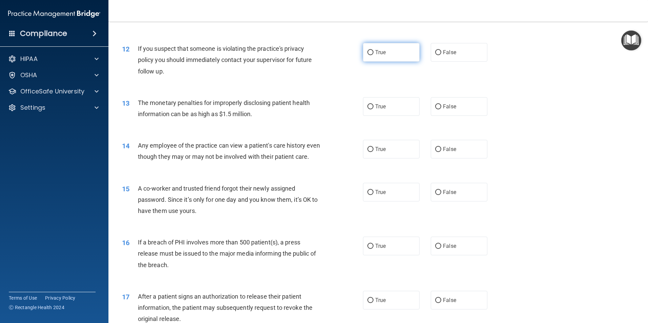
click at [363, 52] on label "True" at bounding box center [391, 52] width 57 height 19
click at [367, 52] on input "True" at bounding box center [370, 52] width 6 height 5
radio input "true"
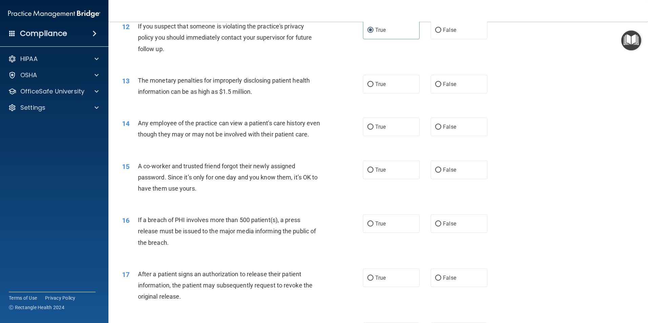
scroll to position [576, 0]
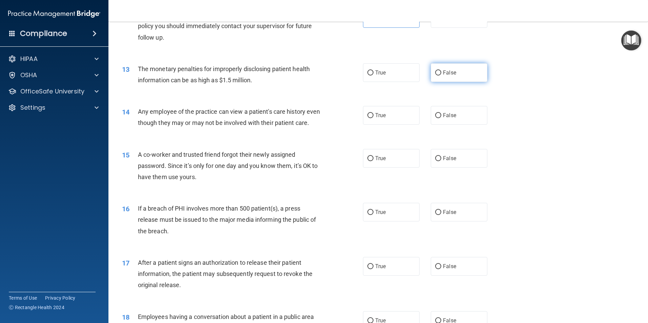
click at [456, 73] on label "False" at bounding box center [459, 72] width 57 height 19
click at [441, 73] on input "False" at bounding box center [438, 73] width 6 height 5
radio input "true"
click at [398, 70] on label "True" at bounding box center [391, 72] width 57 height 19
click at [374, 71] on input "True" at bounding box center [370, 73] width 6 height 5
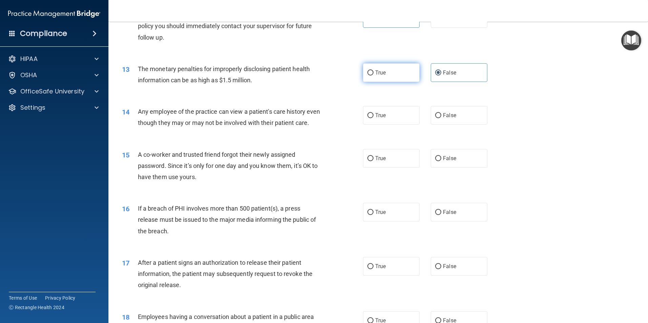
radio input "true"
radio input "false"
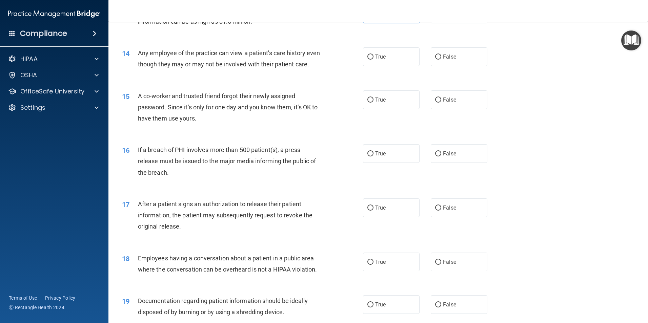
scroll to position [644, 0]
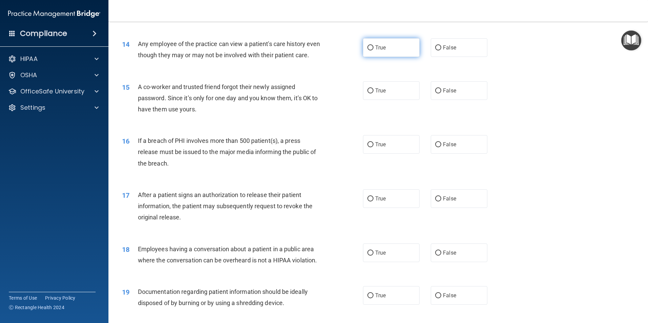
click at [380, 54] on label "True" at bounding box center [391, 47] width 57 height 19
click at [374, 51] on input "True" at bounding box center [370, 47] width 6 height 5
radio input "true"
click at [443, 49] on span "False" at bounding box center [449, 47] width 13 height 6
click at [440, 49] on input "False" at bounding box center [438, 47] width 6 height 5
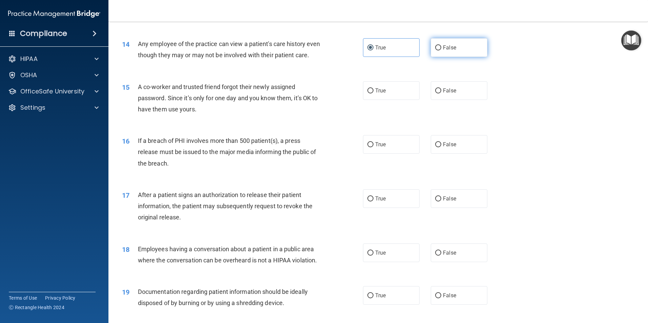
radio input "true"
radio input "false"
click at [443, 94] on span "False" at bounding box center [449, 90] width 13 height 6
click at [441, 94] on input "False" at bounding box center [438, 90] width 6 height 5
radio input "true"
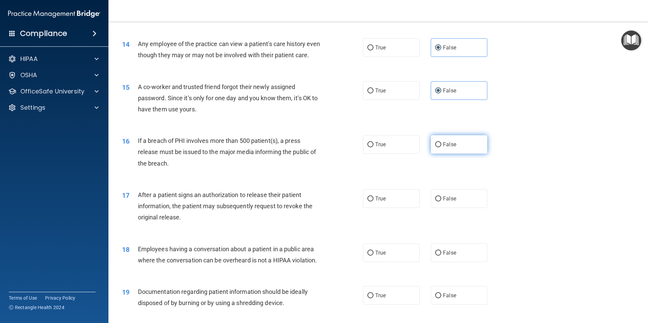
click at [437, 147] on input "False" at bounding box center [438, 144] width 6 height 5
radio input "true"
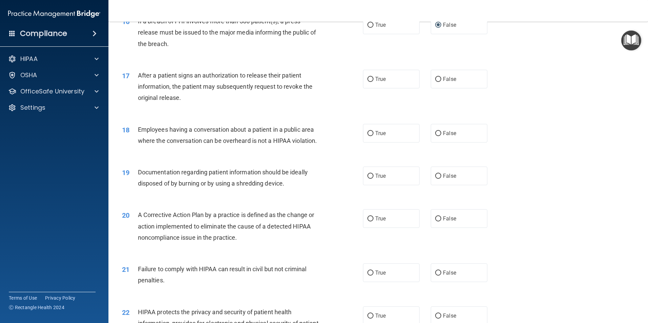
scroll to position [780, 0]
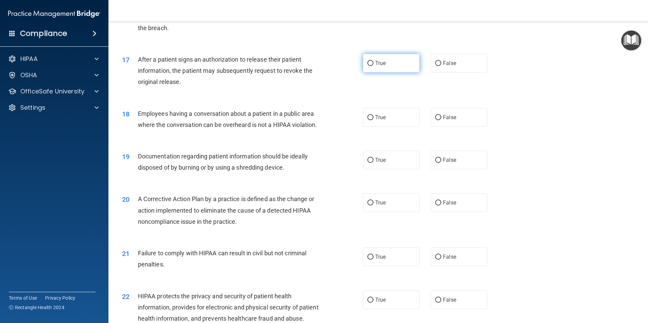
click at [366, 71] on label "True" at bounding box center [391, 63] width 57 height 19
click at [367, 66] on input "True" at bounding box center [370, 63] width 6 height 5
radio input "true"
click at [441, 127] on label "False" at bounding box center [459, 117] width 57 height 19
click at [441, 120] on input "False" at bounding box center [438, 117] width 6 height 5
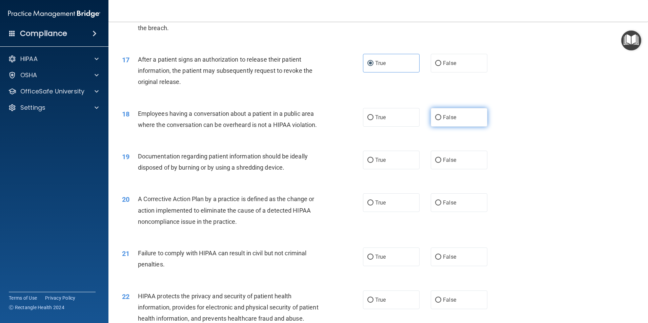
radio input "true"
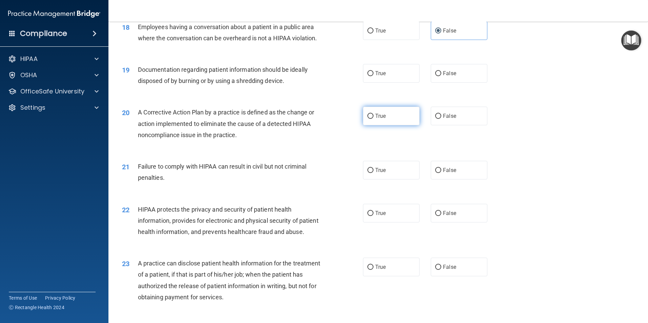
scroll to position [881, 0]
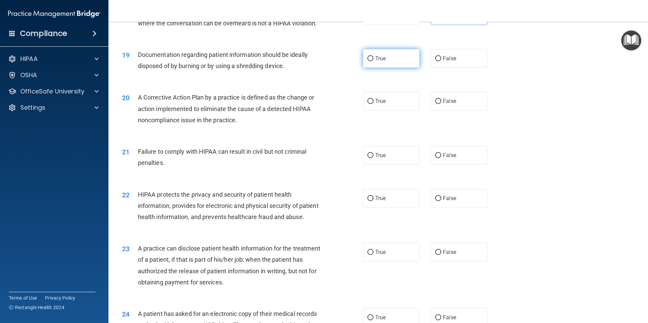
click at [378, 62] on span "True" at bounding box center [380, 58] width 11 height 6
click at [374, 61] on input "True" at bounding box center [370, 58] width 6 height 5
radio input "true"
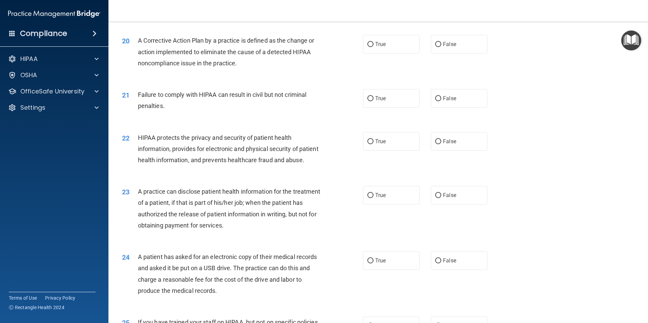
scroll to position [949, 0]
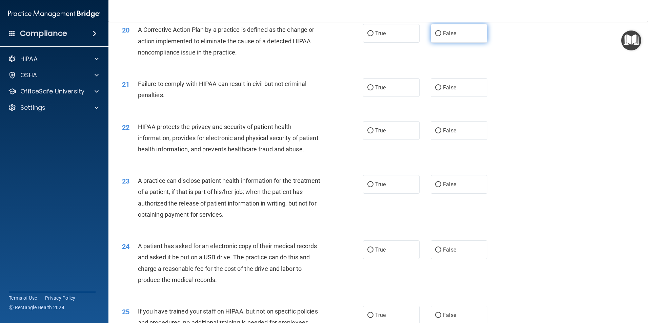
click at [435, 42] on label "False" at bounding box center [459, 33] width 57 height 19
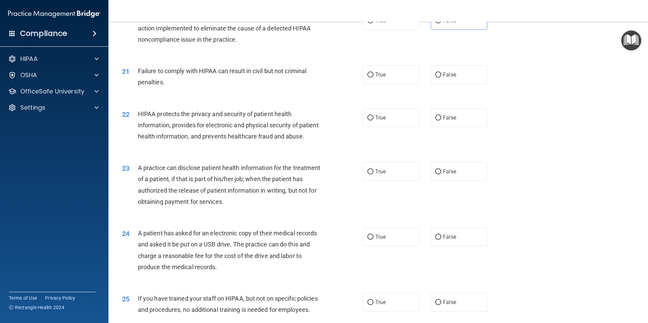
scroll to position [983, 0]
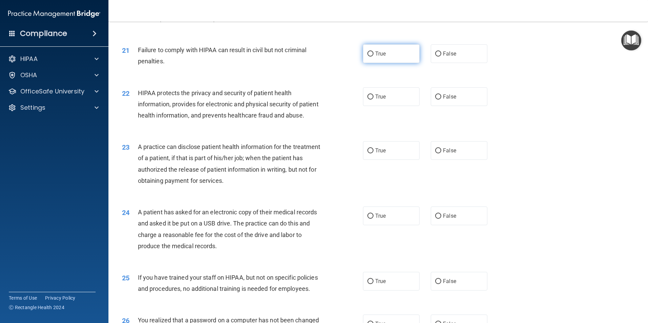
click at [377, 57] on span "True" at bounding box center [380, 54] width 11 height 6
click at [374, 57] on input "True" at bounding box center [370, 54] width 6 height 5
radio input "true"
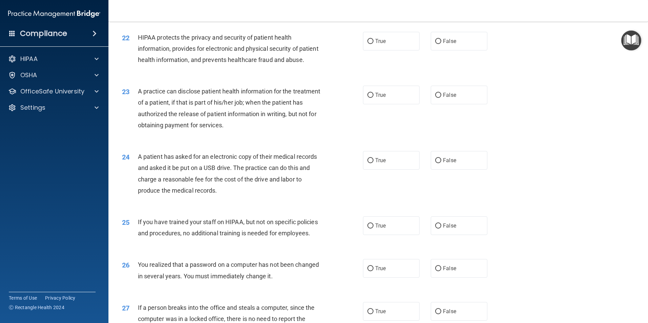
scroll to position [1051, 0]
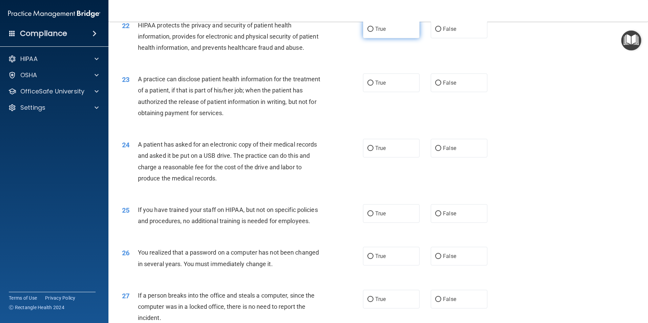
click at [367, 32] on input "True" at bounding box center [370, 29] width 6 height 5
radio input "true"
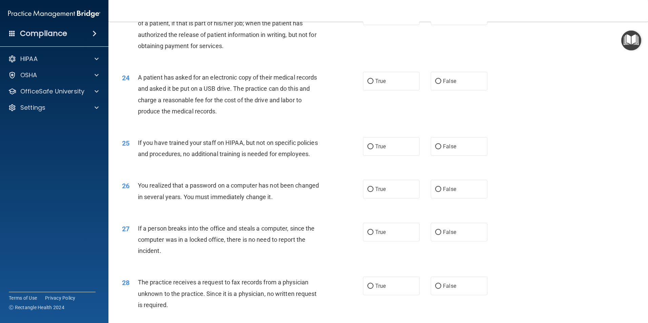
scroll to position [1119, 0]
click at [454, 24] on label "False" at bounding box center [459, 15] width 57 height 19
click at [441, 18] on input "False" at bounding box center [438, 15] width 6 height 5
radio input "true"
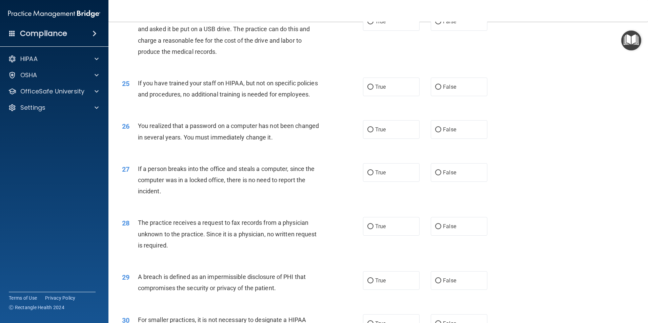
scroll to position [1187, 0]
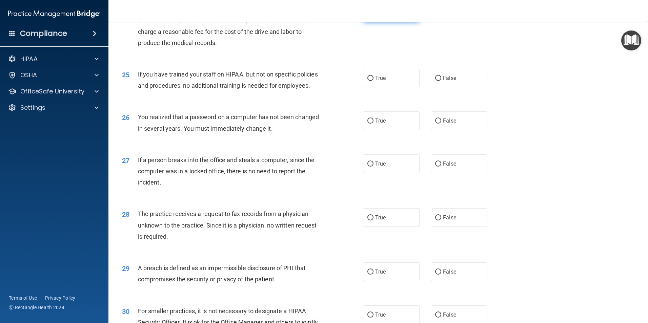
click at [367, 16] on input "True" at bounding box center [370, 13] width 6 height 5
radio input "true"
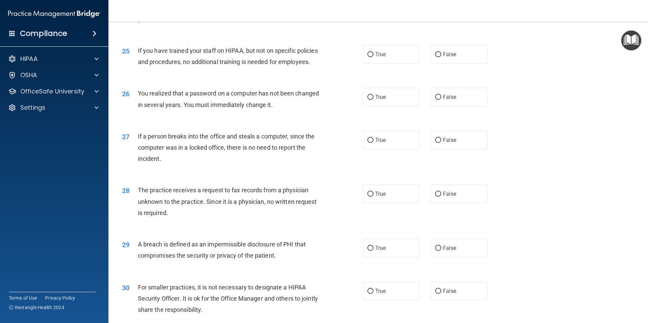
scroll to position [1220, 0]
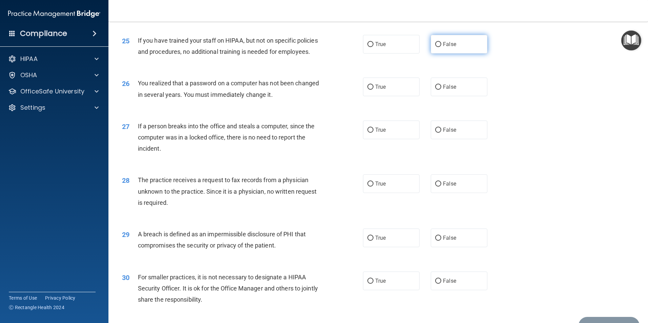
click at [436, 47] on input "False" at bounding box center [438, 44] width 6 height 5
radio input "true"
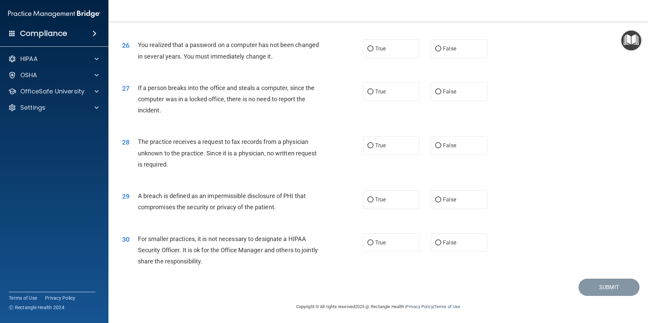
scroll to position [1288, 0]
click at [439, 55] on label "False" at bounding box center [459, 48] width 57 height 19
click at [439, 52] on input "False" at bounding box center [438, 48] width 6 height 5
radio input "true"
click at [431, 97] on label "False" at bounding box center [459, 91] width 57 height 19
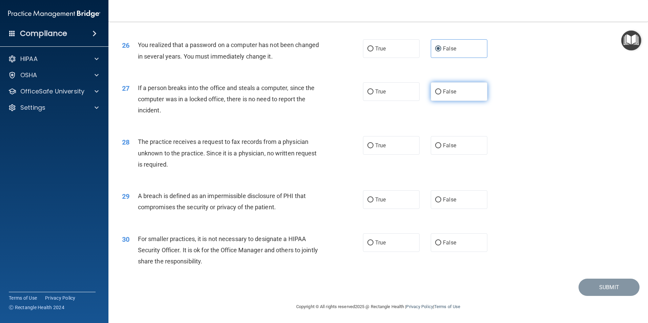
click at [435, 95] on input "False" at bounding box center [438, 91] width 6 height 5
radio input "true"
click at [435, 148] on input "False" at bounding box center [438, 145] width 6 height 5
radio input "true"
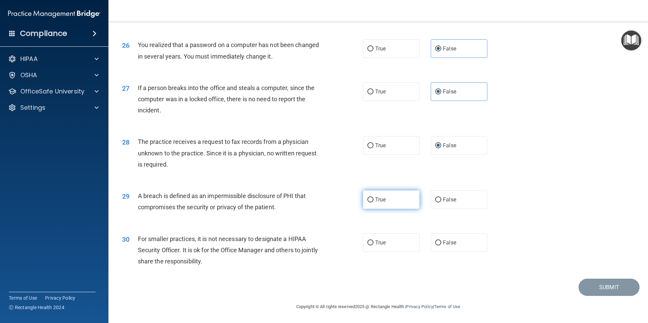
click at [369, 199] on input "True" at bounding box center [370, 200] width 6 height 5
radio input "true"
click at [438, 247] on label "False" at bounding box center [459, 243] width 57 height 19
click at [438, 246] on input "False" at bounding box center [438, 243] width 6 height 5
radio input "true"
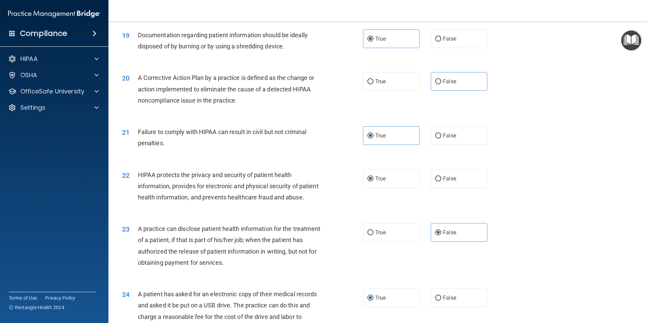
scroll to position [885, 0]
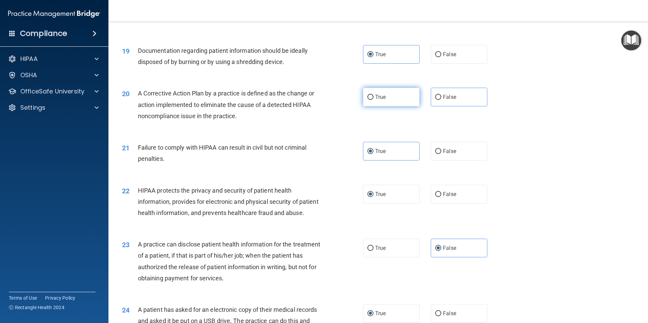
click at [366, 106] on label "True" at bounding box center [391, 97] width 57 height 19
click at [367, 100] on input "True" at bounding box center [370, 97] width 6 height 5
radio input "true"
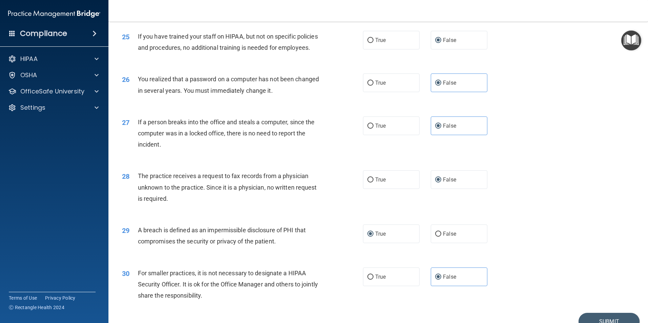
scroll to position [1292, 0]
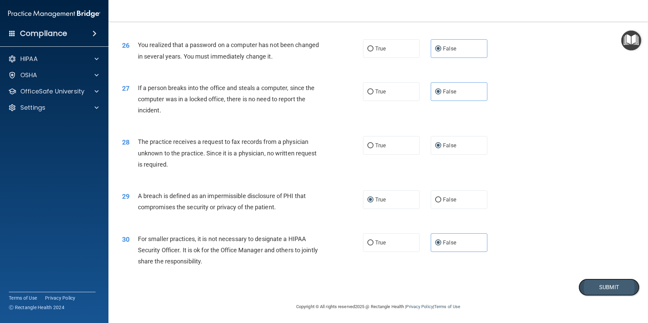
click at [591, 282] on button "Submit" at bounding box center [609, 287] width 61 height 17
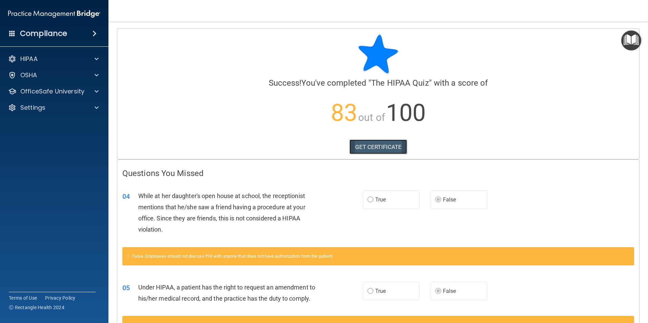
click at [389, 144] on link "GET CERTIFICATE" at bounding box center [379, 147] width 58 height 15
drag, startPoint x: 47, startPoint y: 86, endPoint x: 47, endPoint y: 97, distance: 10.9
click at [47, 95] on div "OfficeSafe University" at bounding box center [54, 92] width 109 height 14
click at [67, 89] on p "OfficeSafe University" at bounding box center [52, 91] width 64 height 8
click at [79, 103] on link "HIPAA Training" at bounding box center [46, 108] width 107 height 14
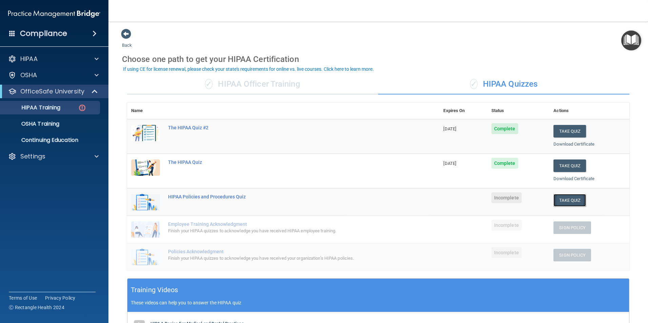
click at [573, 201] on button "Take Quiz" at bounding box center [570, 200] width 33 height 13
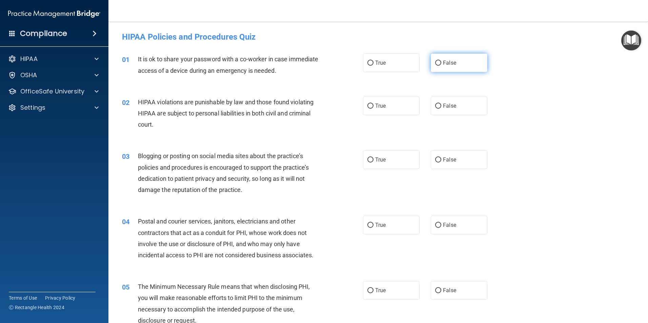
click at [436, 69] on label "False" at bounding box center [459, 63] width 57 height 19
click at [436, 66] on input "False" at bounding box center [438, 63] width 6 height 5
radio input "true"
click at [367, 108] on input "True" at bounding box center [370, 106] width 6 height 5
radio input "true"
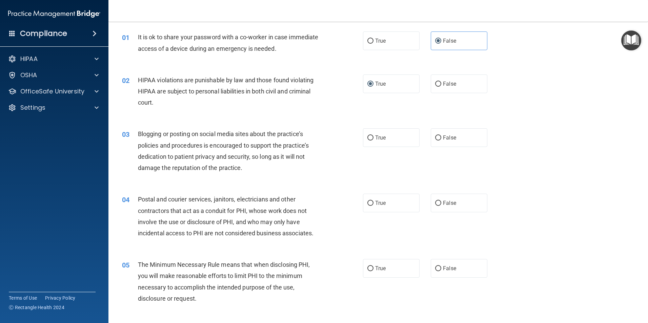
scroll to position [34, 0]
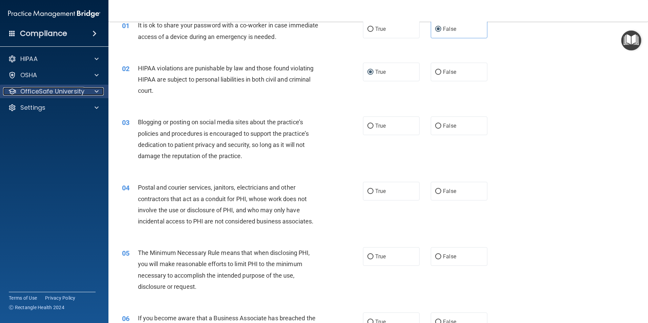
click at [35, 89] on p "OfficeSafe University" at bounding box center [52, 91] width 64 height 8
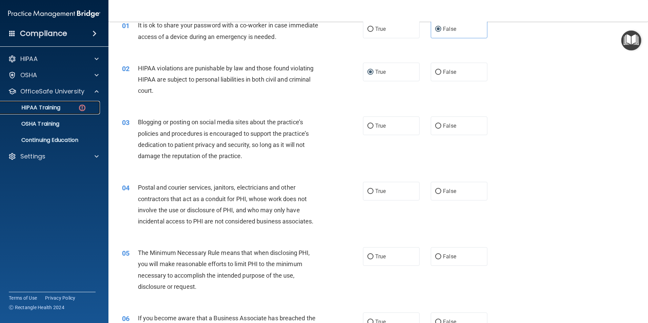
click at [36, 109] on p "HIPAA Training" at bounding box center [32, 107] width 56 height 7
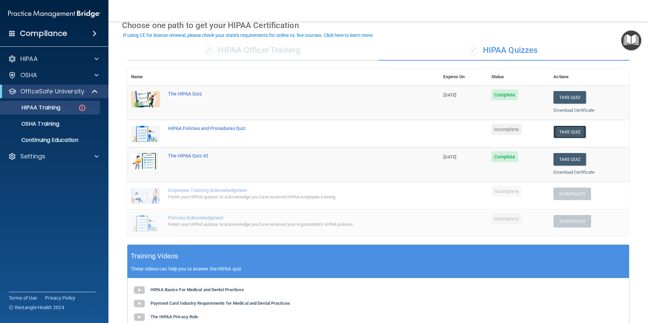
click at [554, 130] on button "Take Quiz" at bounding box center [570, 132] width 33 height 13
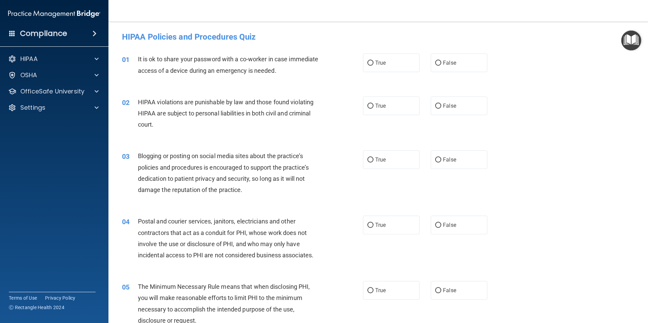
scroll to position [34, 0]
